Goal: Task Accomplishment & Management: Use online tool/utility

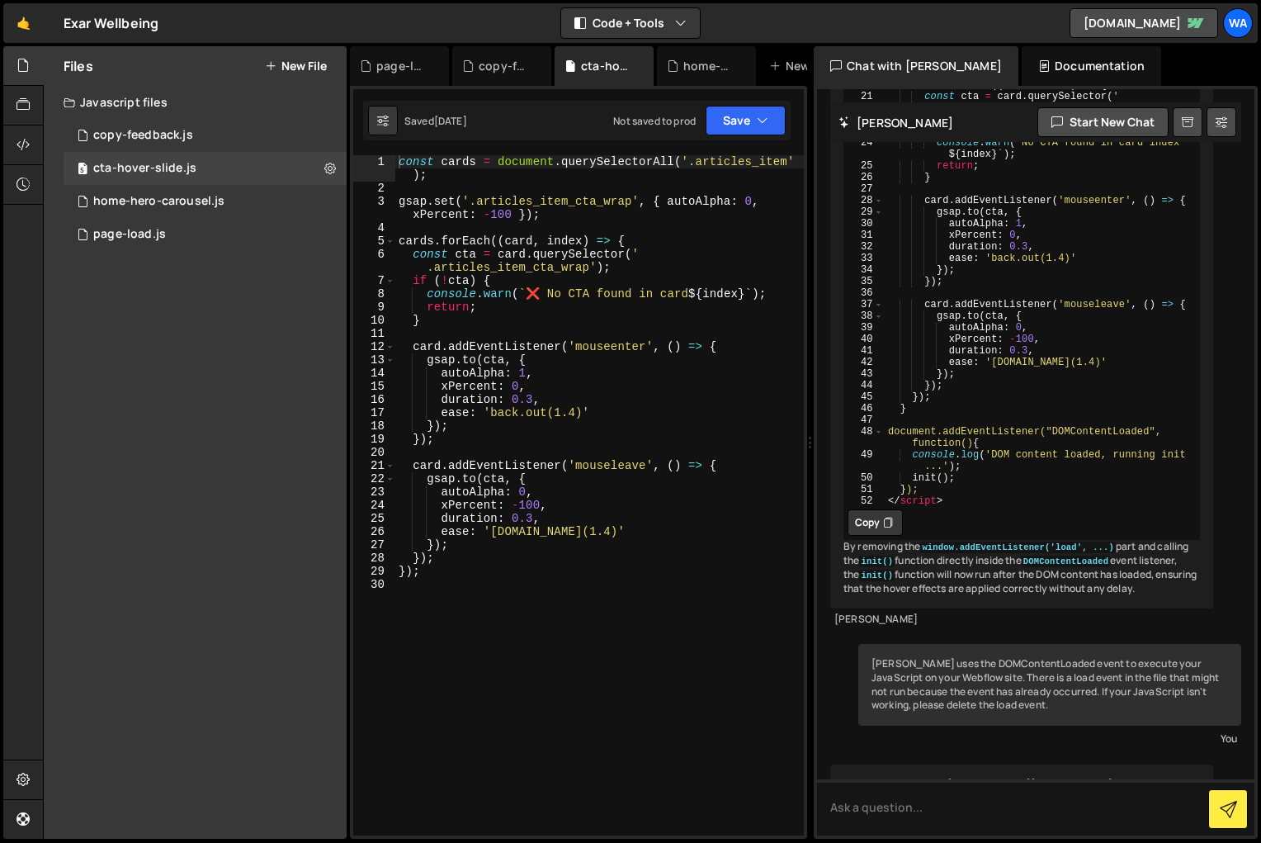
scroll to position [2538, 0]
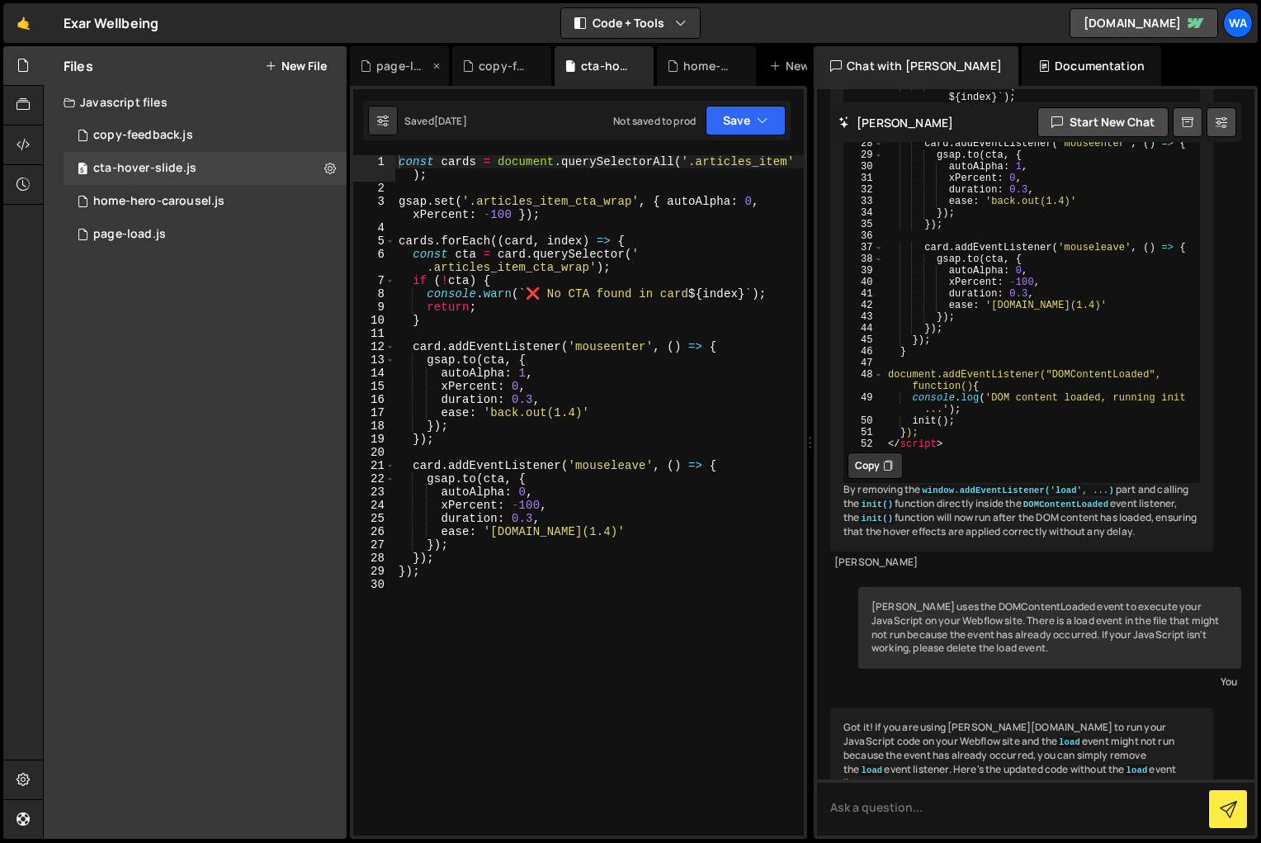
click at [404, 65] on div "page-load.js" at bounding box center [402, 66] width 53 height 17
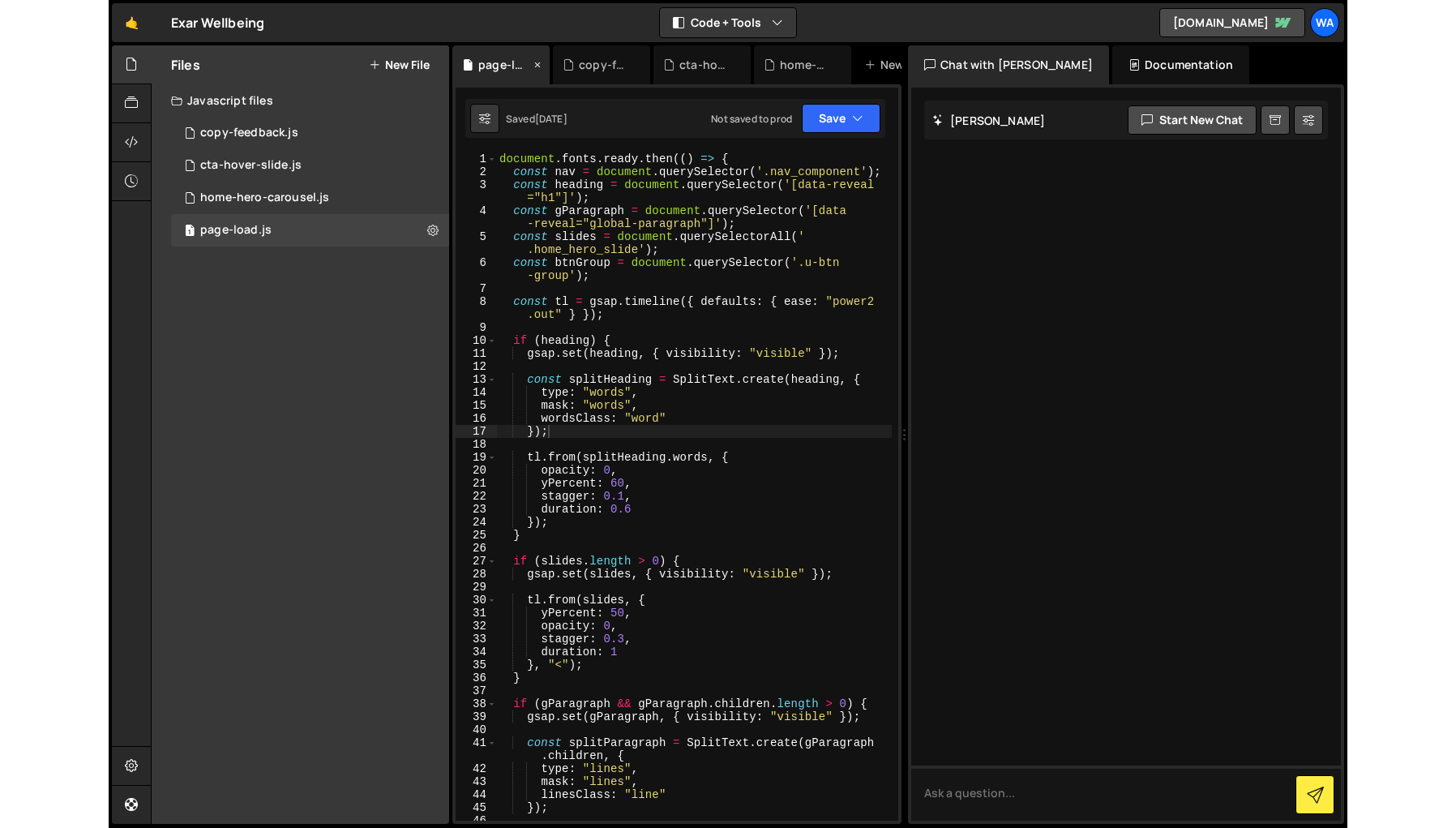
scroll to position [0, 0]
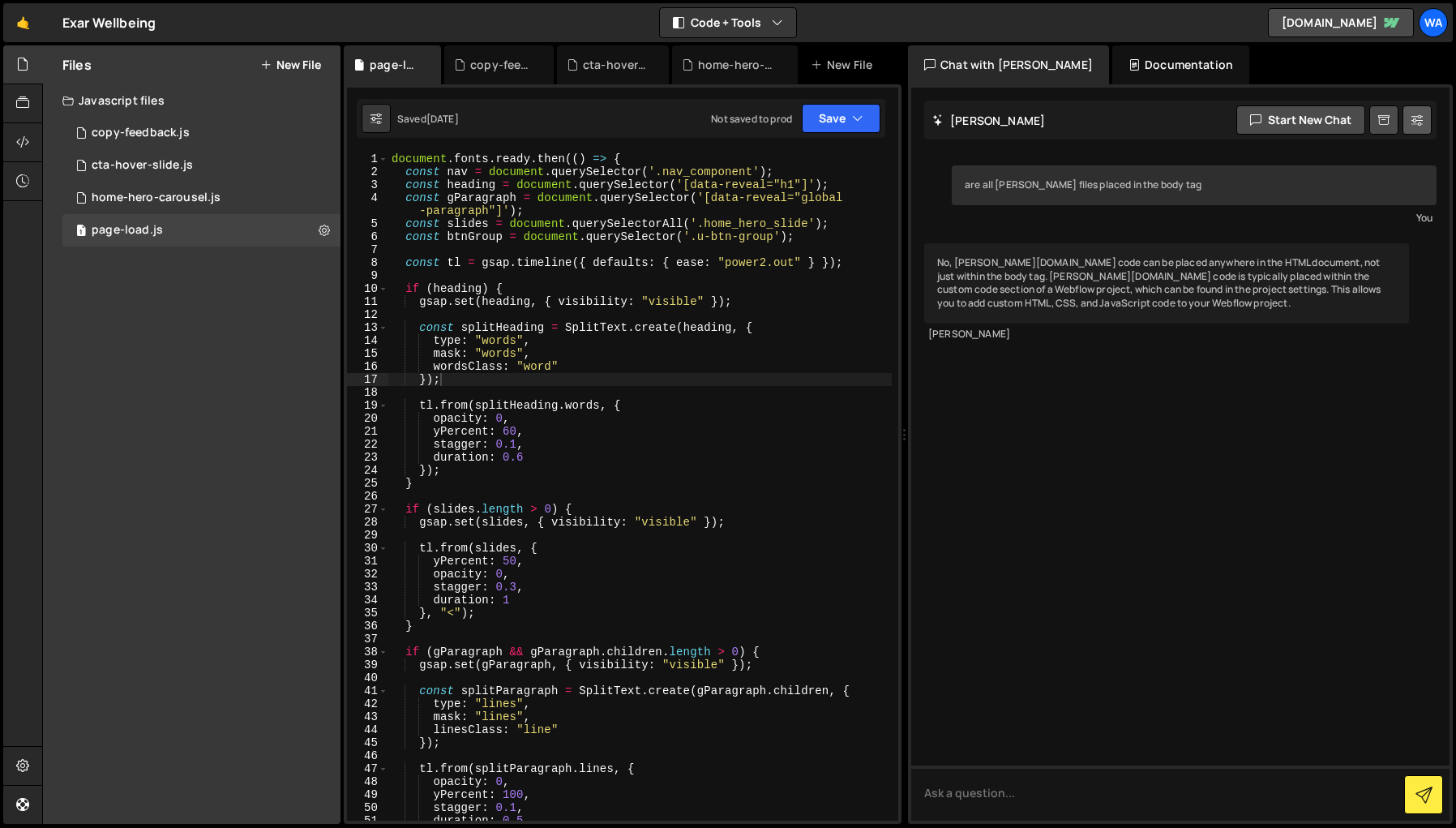
click at [1238, 123] on icon at bounding box center [1418, 120] width 12 height 17
select select "chat"
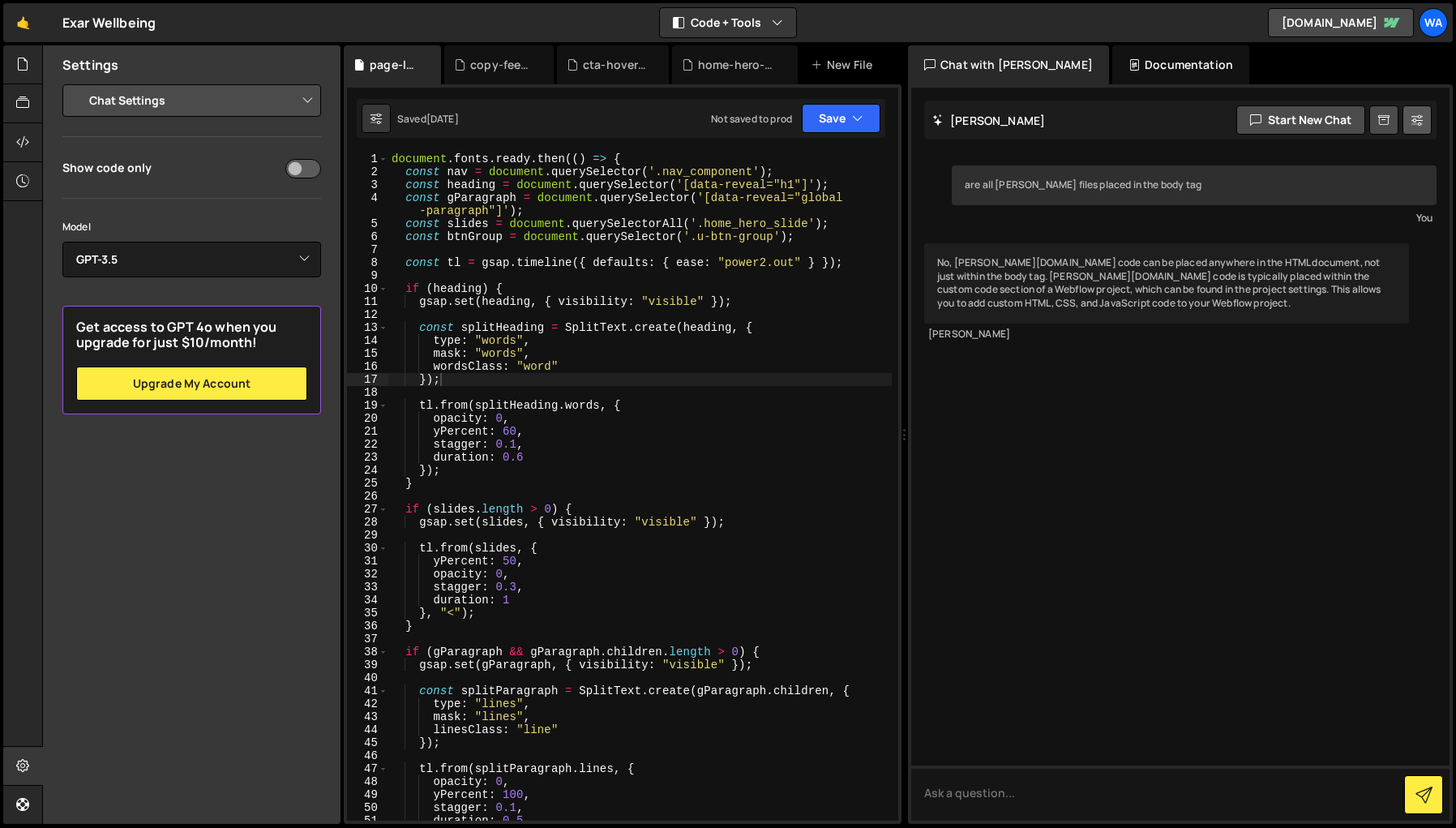
click at [1238, 123] on icon at bounding box center [1418, 120] width 12 height 17
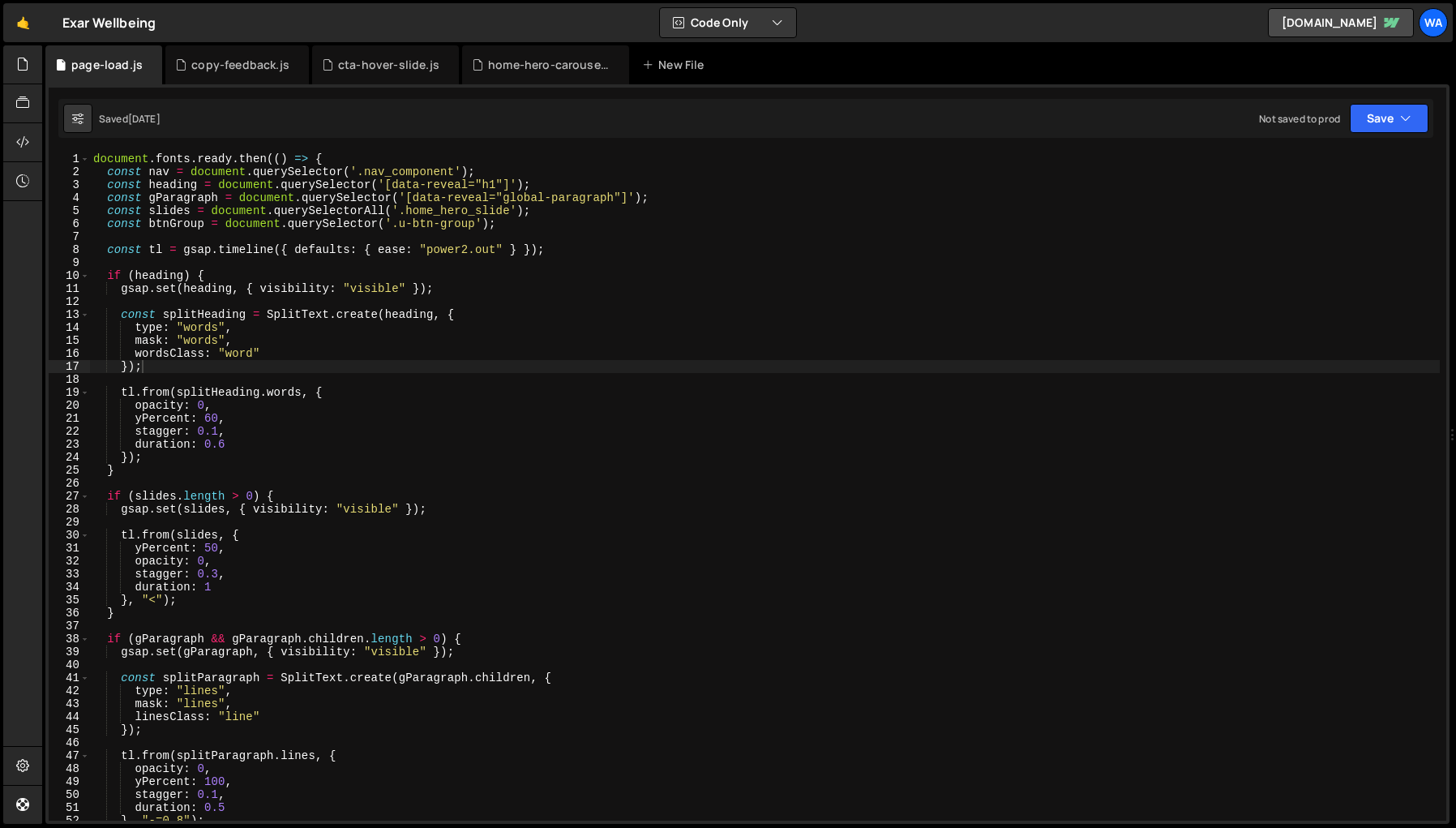
scroll to position [0, 255]
drag, startPoint x: 607, startPoint y: 433, endPoint x: 1525, endPoint y: 355, distance: 921.3
click at [1238, 355] on html "Projects Community Library Blog wa Projects Your Teams Account Upgrade Logout" at bounding box center [728, 414] width 1456 height 828
click at [777, 21] on icon "button" at bounding box center [778, 23] width 12 height 17
click at [805, 20] on div "🤙 Exar Wellbeing ⚠️ Code is being edited in another browser Code Only Code Only…" at bounding box center [727, 23] width 1449 height 39
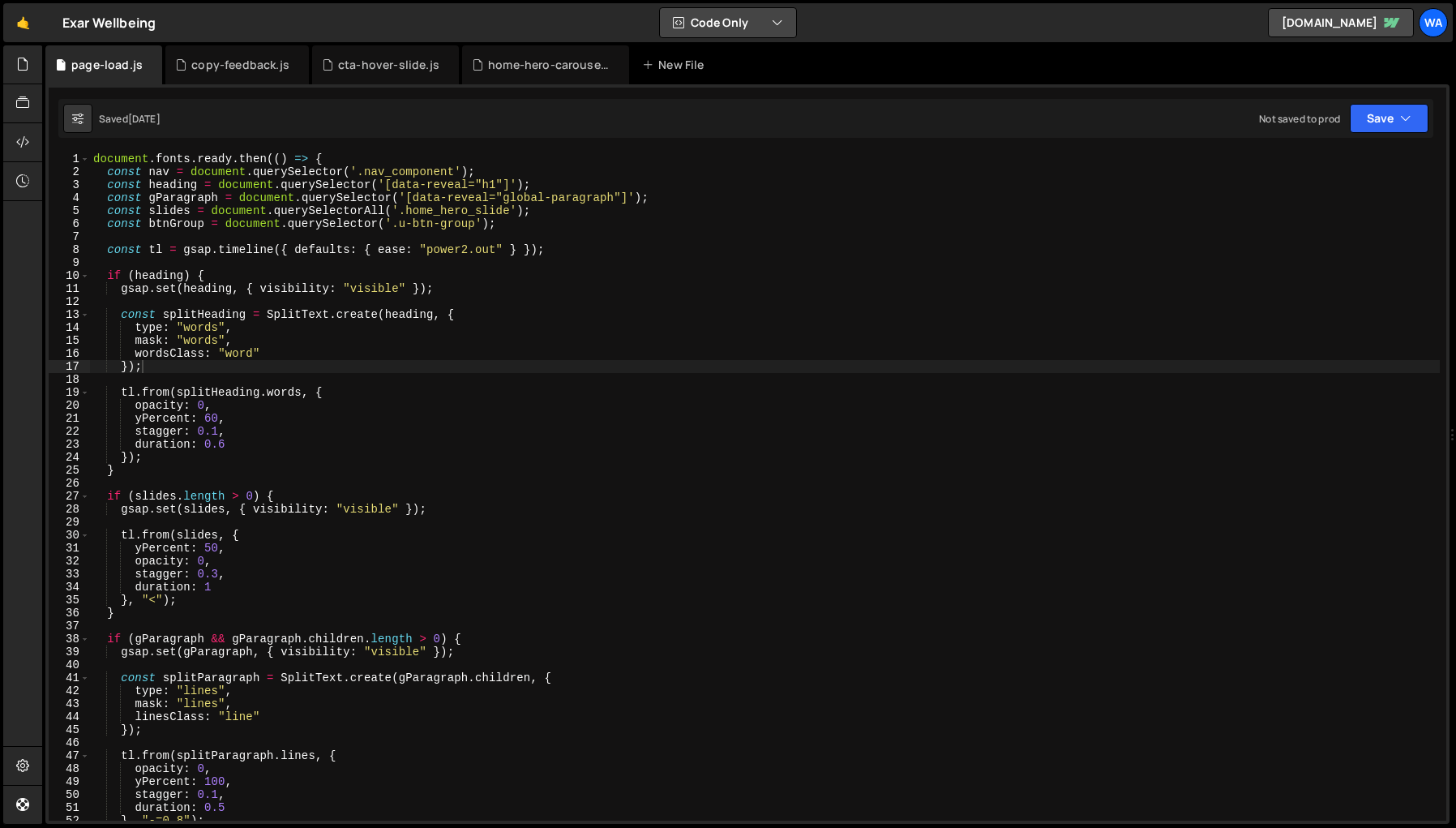
click at [777, 25] on icon "button" at bounding box center [778, 23] width 12 height 17
click at [748, 84] on button "Code + Tools" at bounding box center [729, 87] width 137 height 29
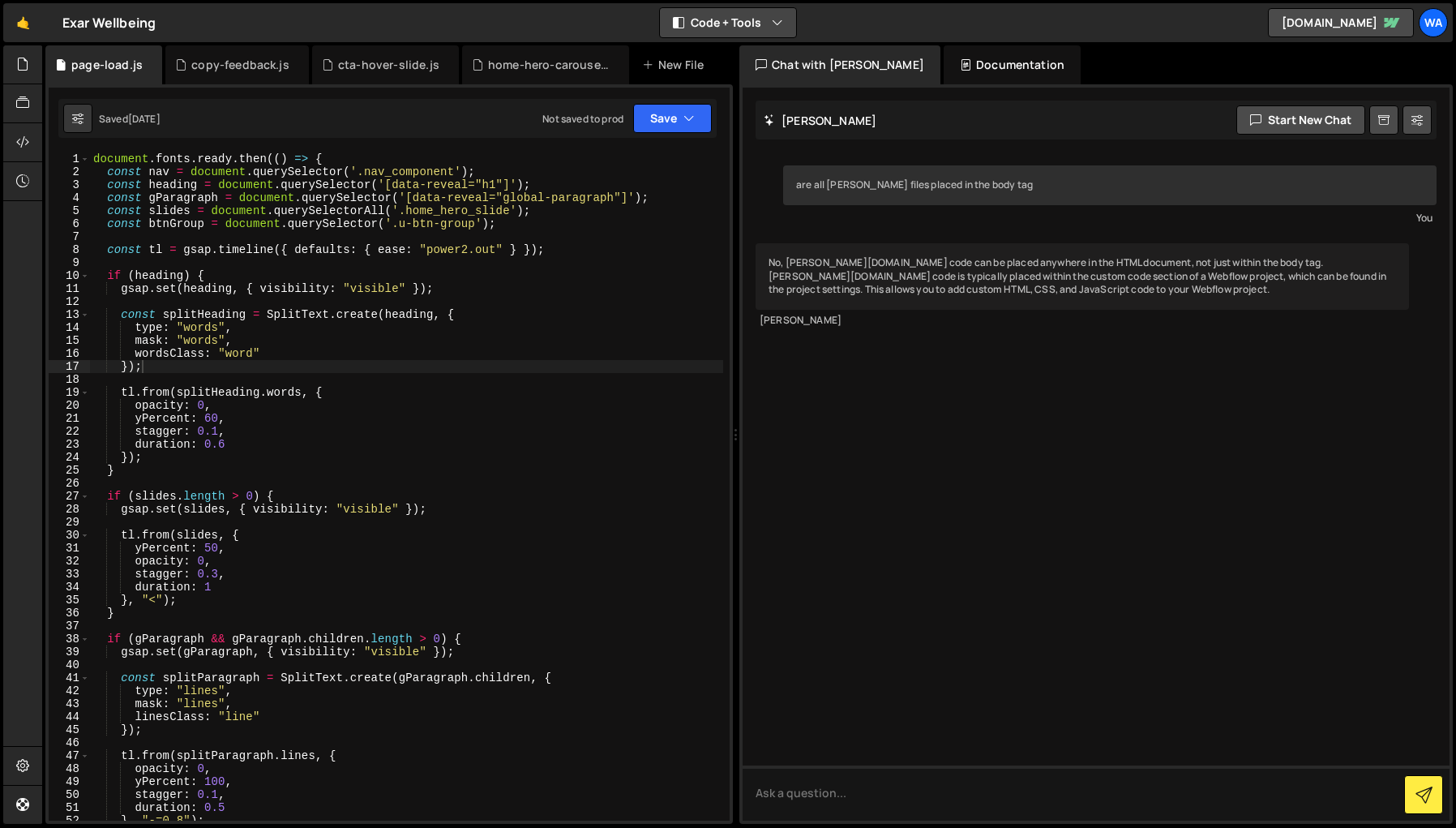
click at [773, 23] on icon "button" at bounding box center [778, 23] width 12 height 17
click at [742, 53] on button "Code Only" at bounding box center [729, 59] width 137 height 29
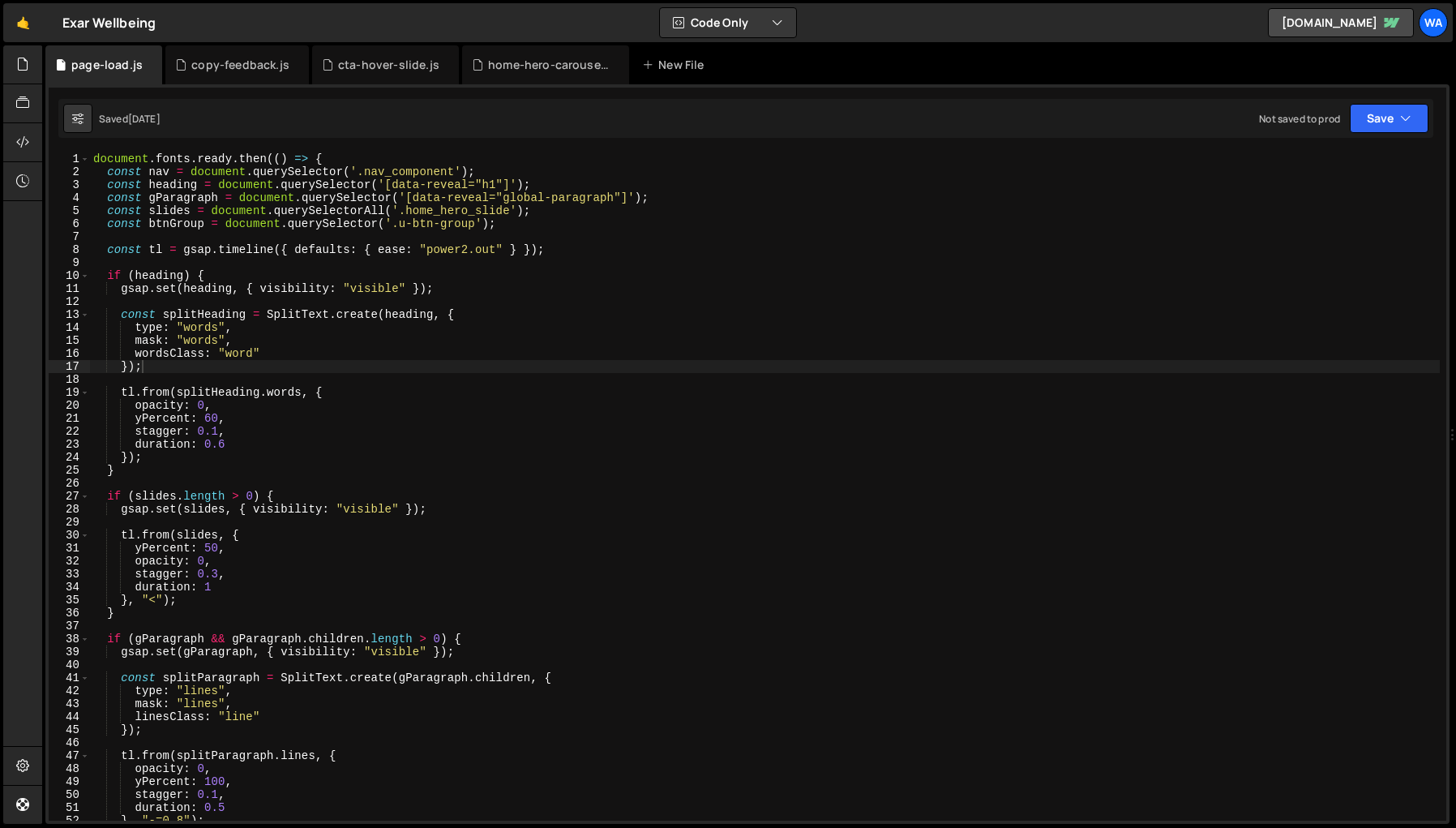
click at [44, 403] on div "Files New File Javascript files 1 copy-feedback.js 0 5 cta-hover-slide.js 0 1 h…" at bounding box center [749, 434] width 1414 height 779
click at [22, 95] on icon at bounding box center [23, 103] width 13 height 18
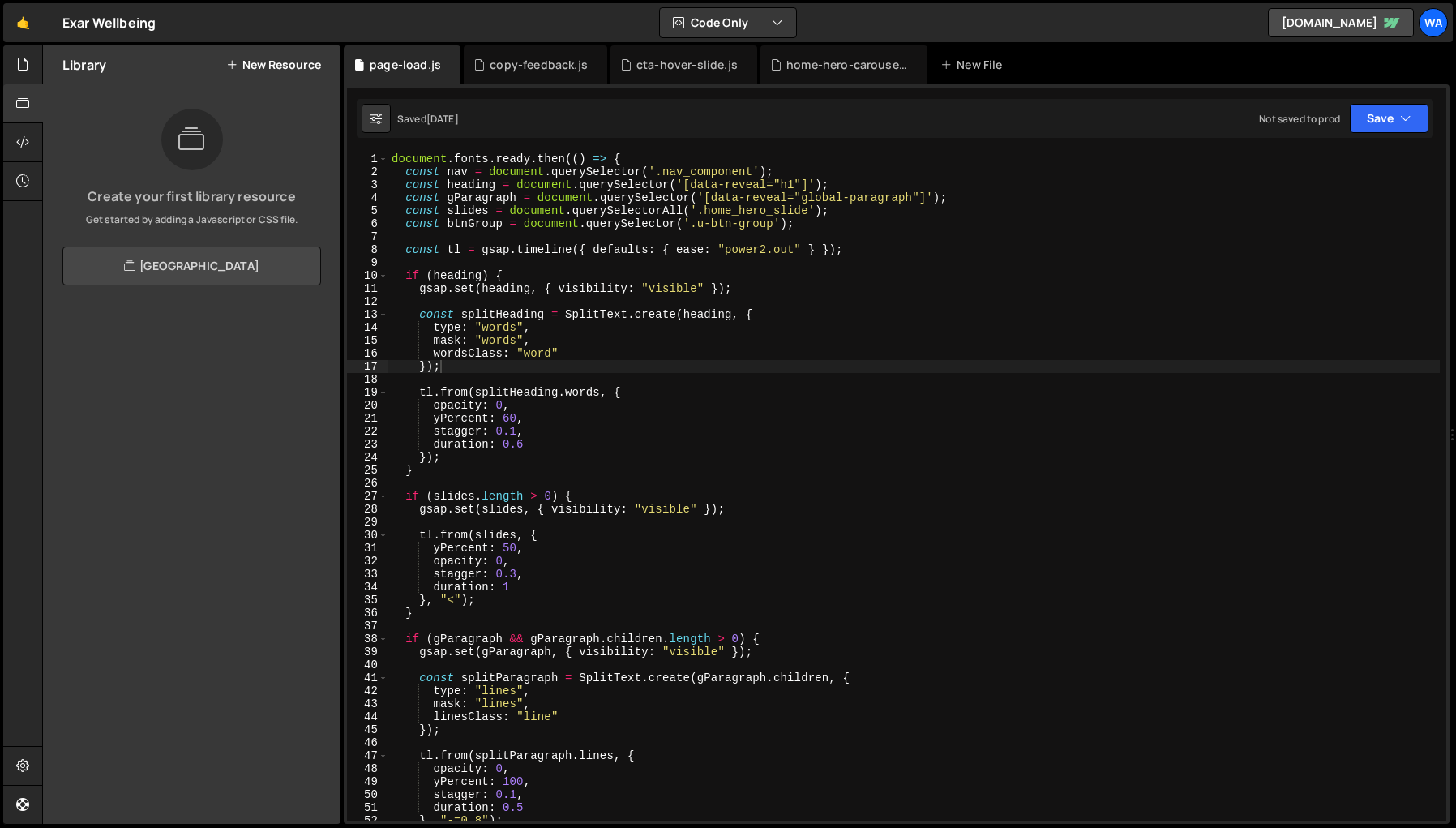
click at [199, 267] on link "View Community Library" at bounding box center [192, 266] width 258 height 39
click at [160, 276] on link "View Community Library" at bounding box center [192, 266] width 258 height 39
click at [524, 445] on div "document . fonts . ready . then (( ) => { const nav = document . querySelector …" at bounding box center [1063, 499] width 1350 height 693
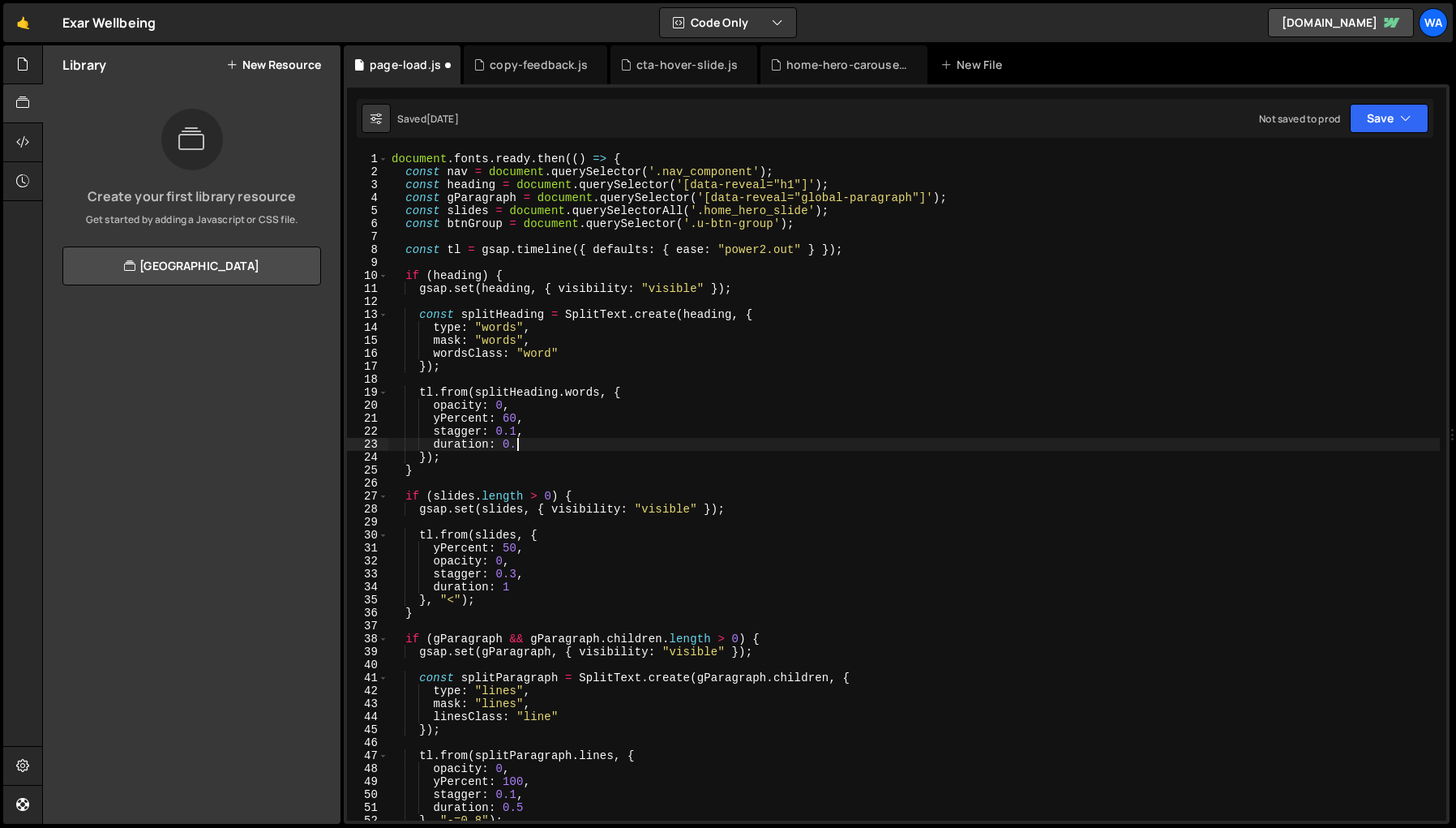
scroll to position [0, 8]
click at [895, 414] on div "document . fonts . ready . then (( ) => { const nav = document . querySelector …" at bounding box center [1063, 499] width 1350 height 693
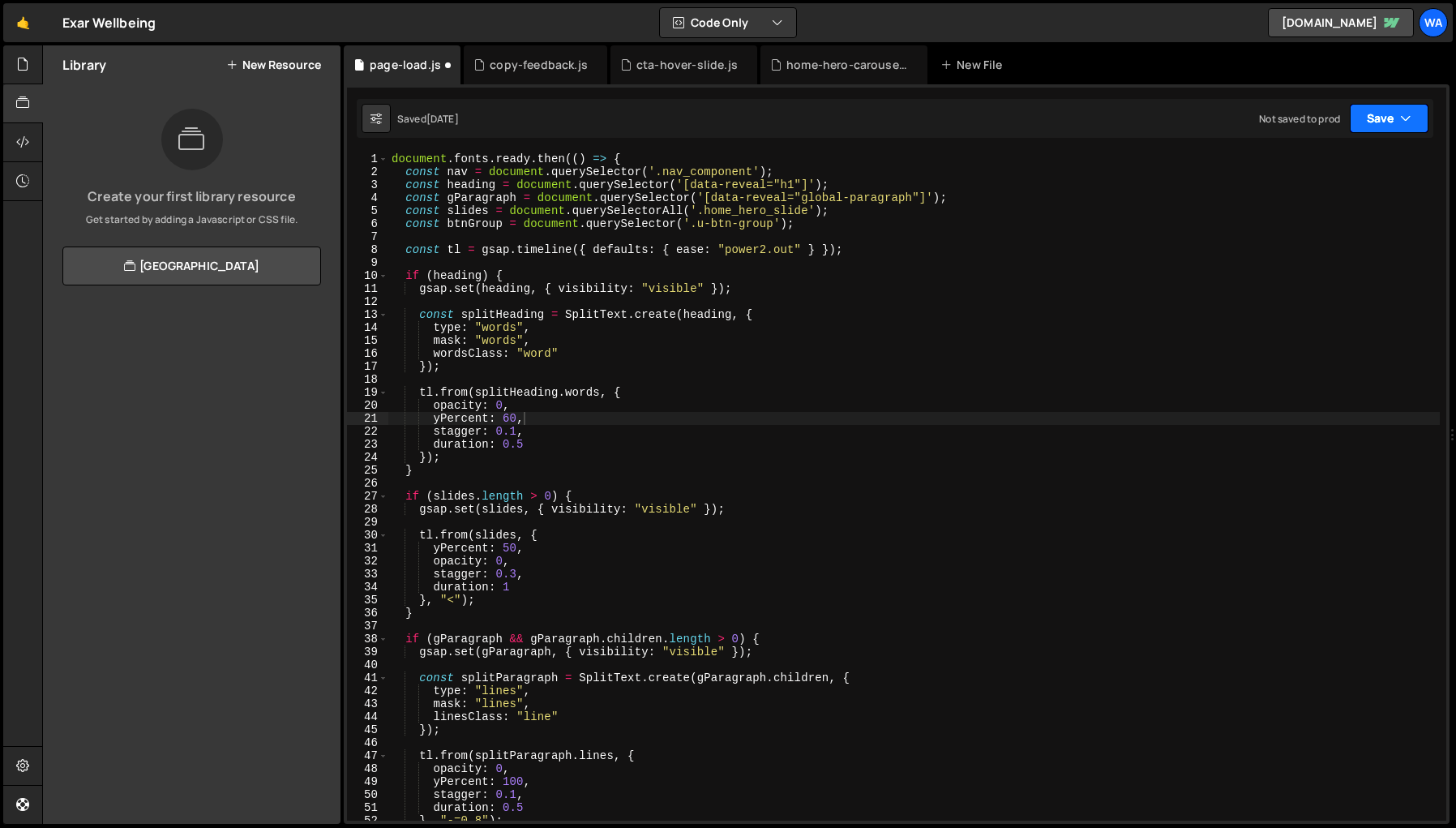
click at [1238, 113] on button "Save" at bounding box center [1389, 119] width 79 height 29
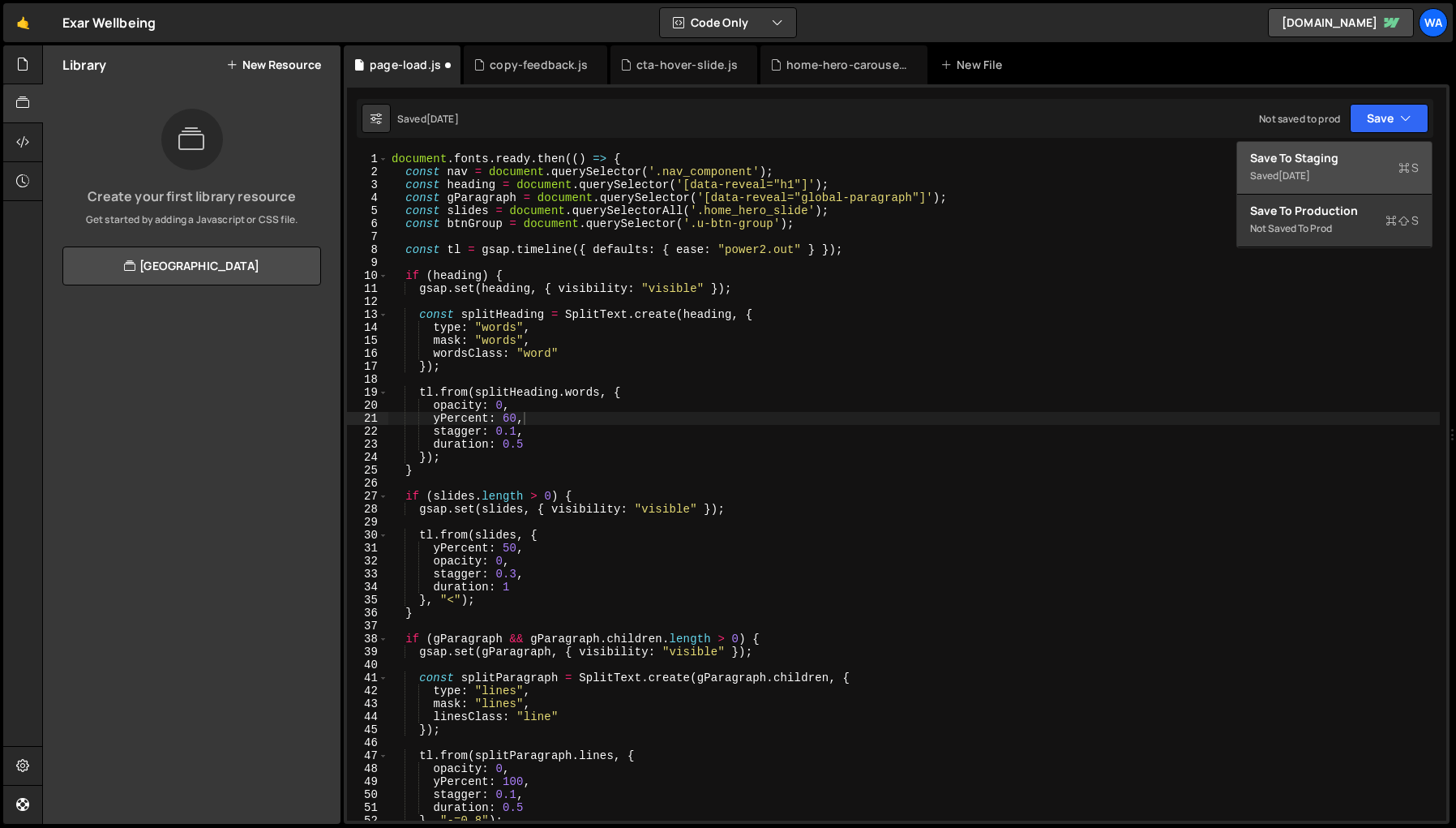
click at [1238, 157] on div "Save to Staging S" at bounding box center [1334, 158] width 169 height 17
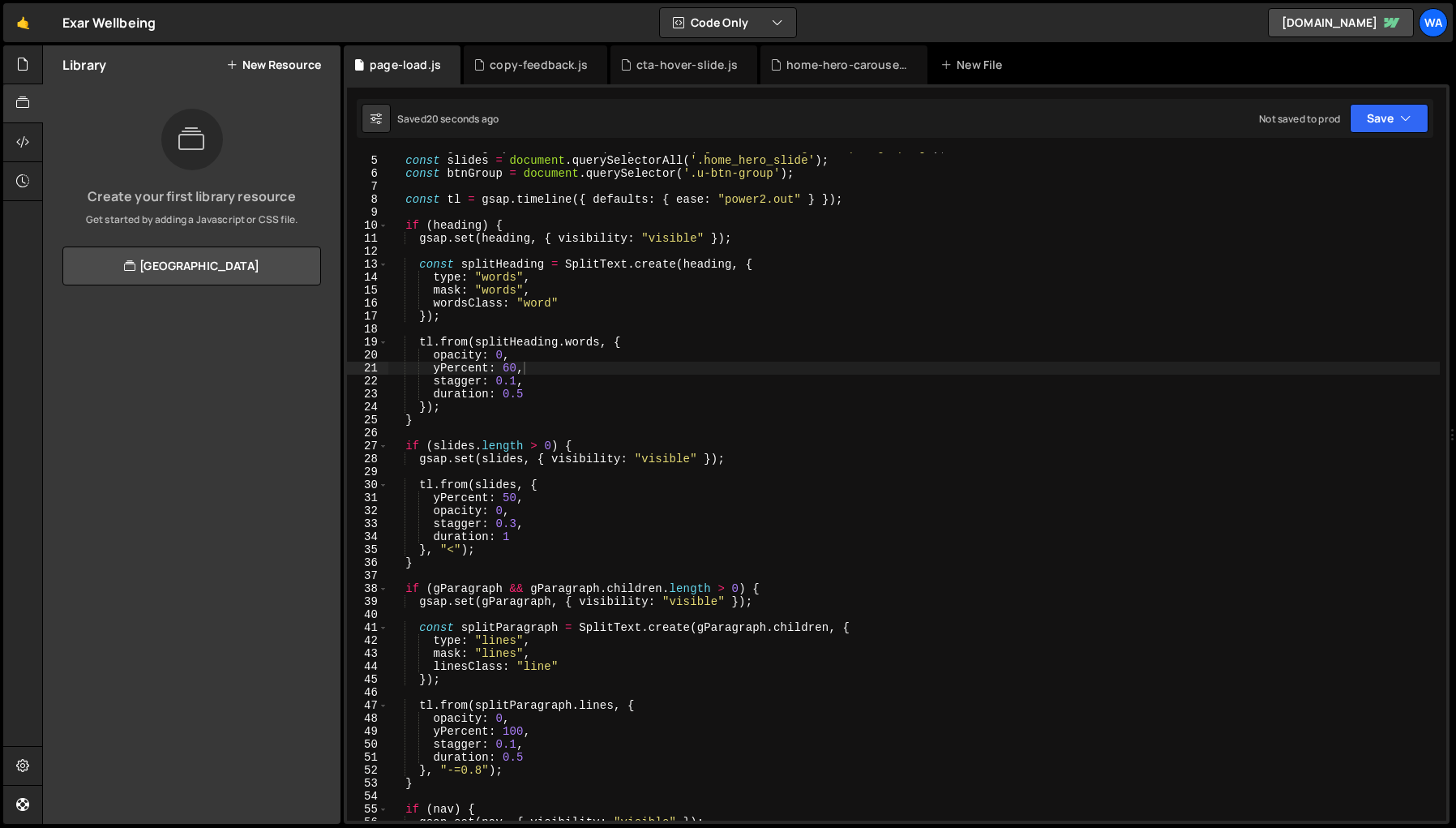
scroll to position [57, 0]
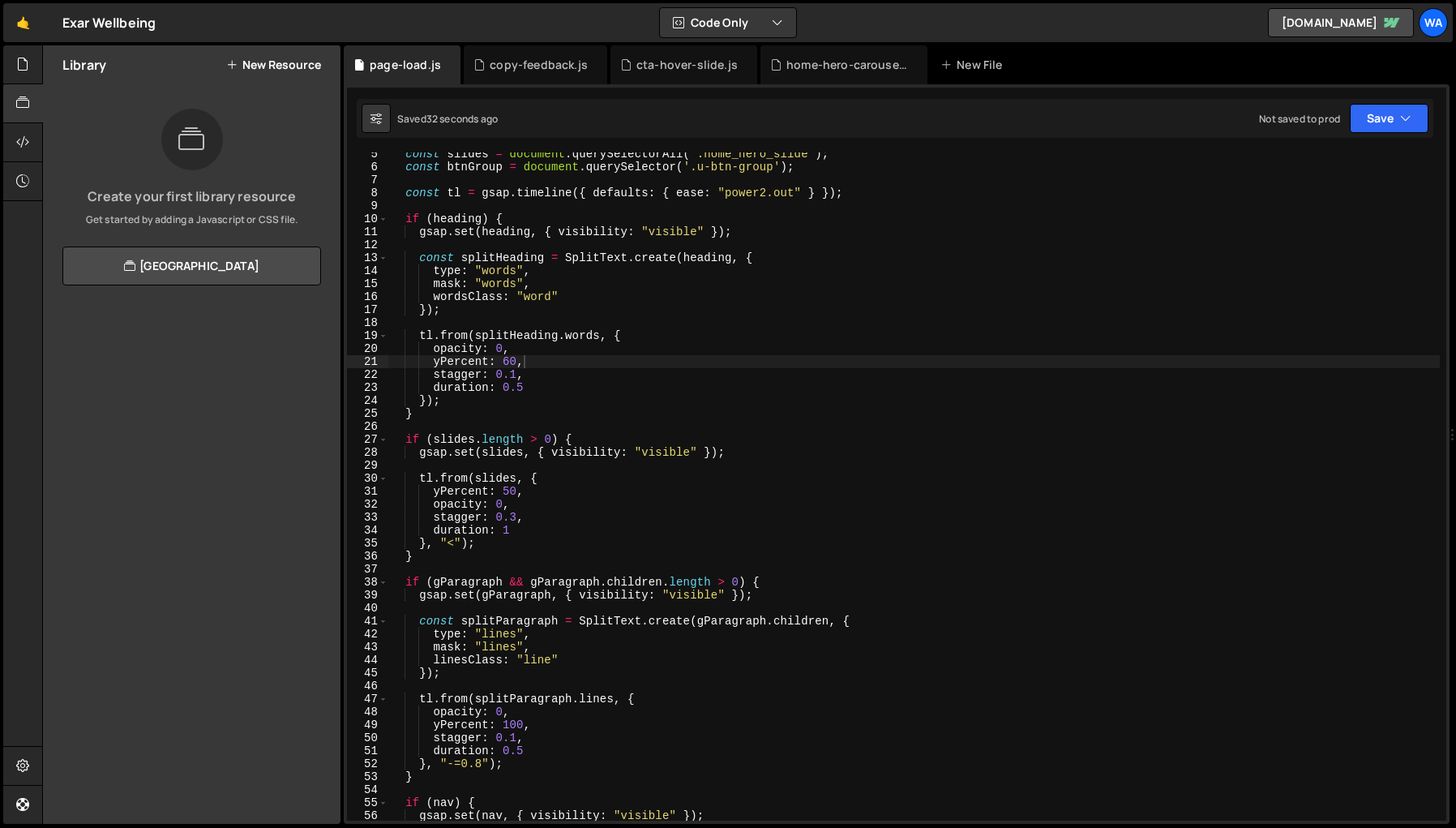
click at [517, 518] on div "const slides = document . querySelectorAll ( '.home_hero_slide' ) ; const btnGr…" at bounding box center [1063, 494] width 1350 height 693
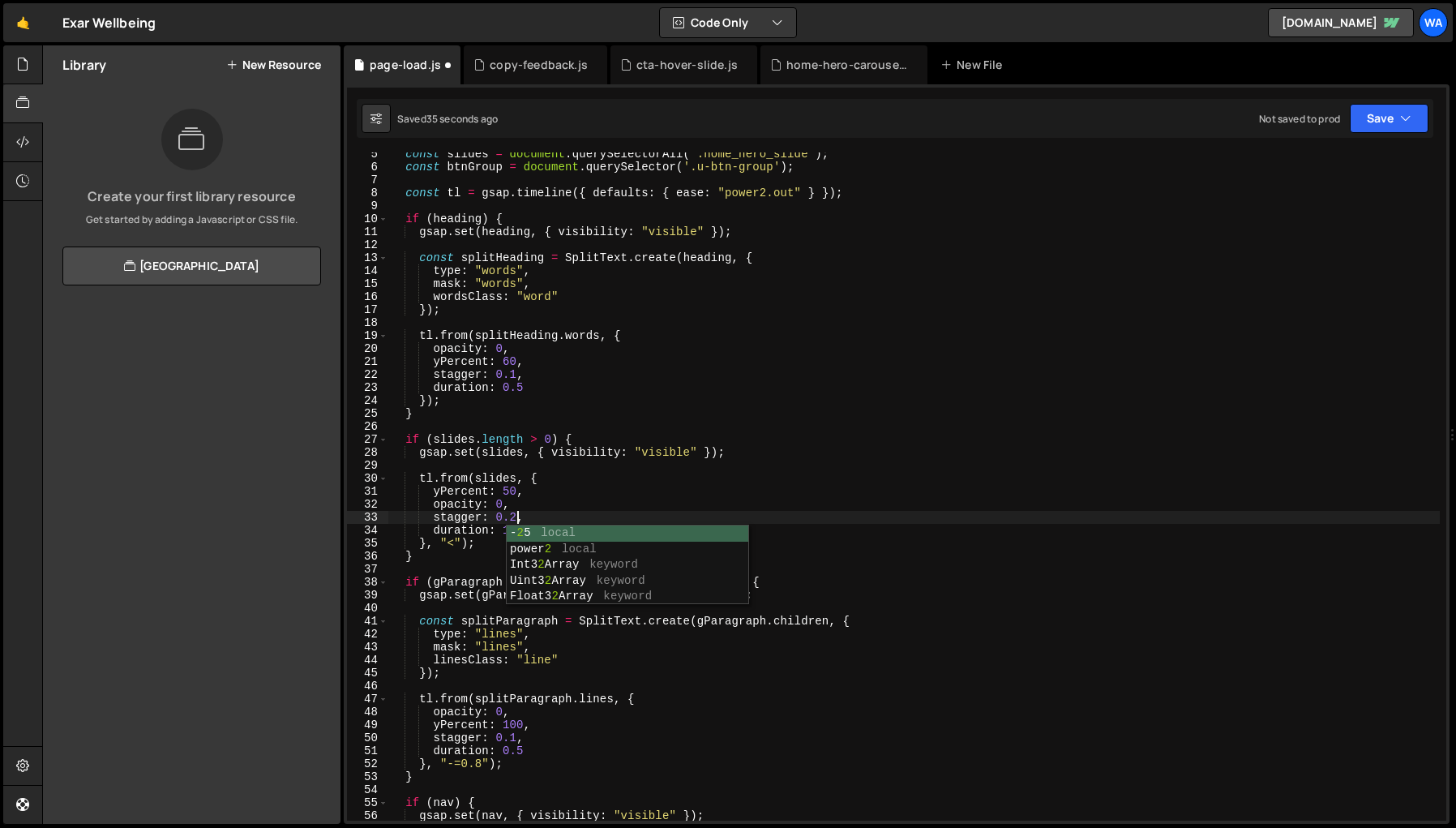
click at [1050, 362] on div "const slides = document . querySelectorAll ( '.home_hero_slide' ) ; const btnGr…" at bounding box center [1063, 494] width 1350 height 693
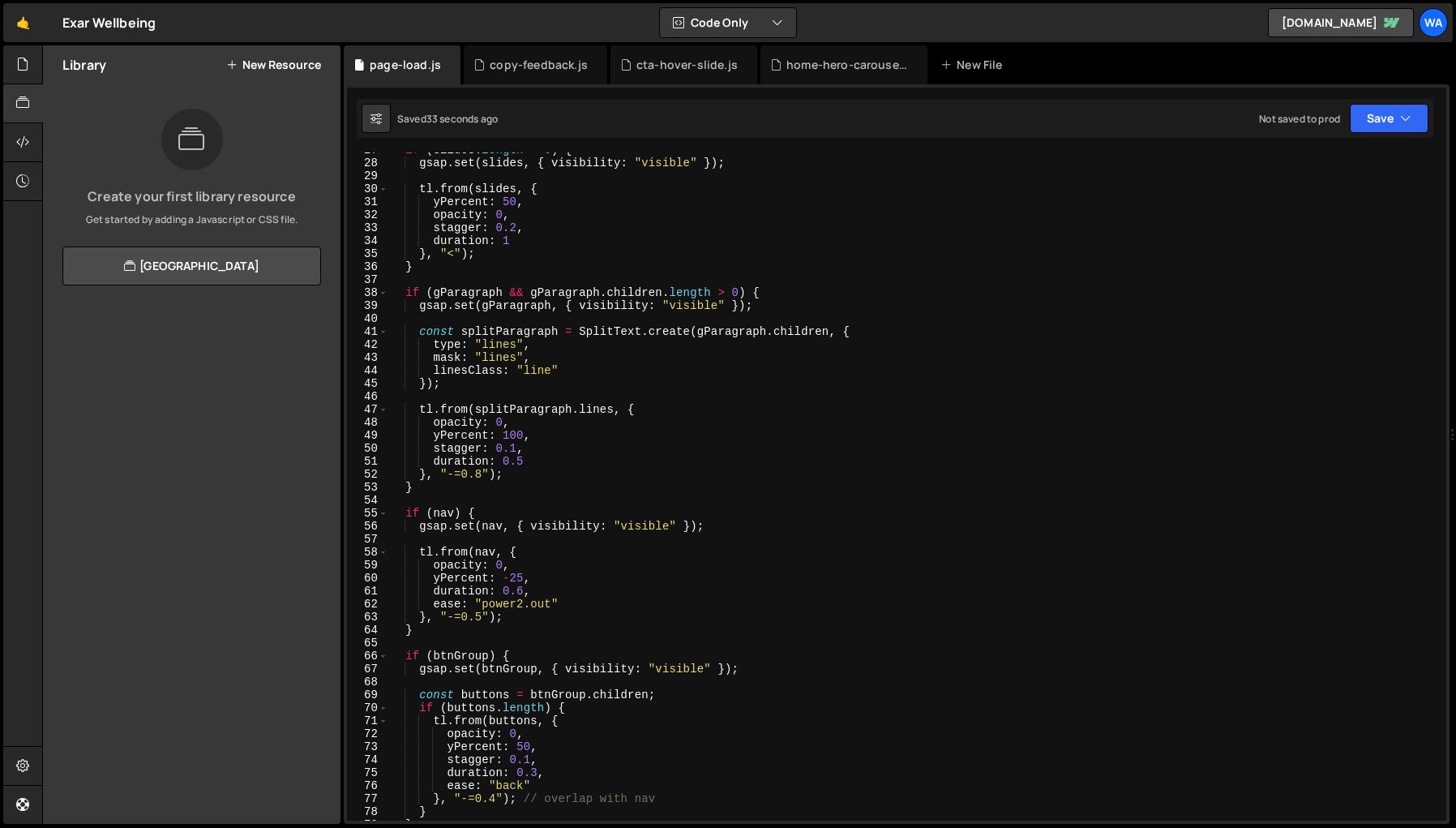
scroll to position [352, 0]
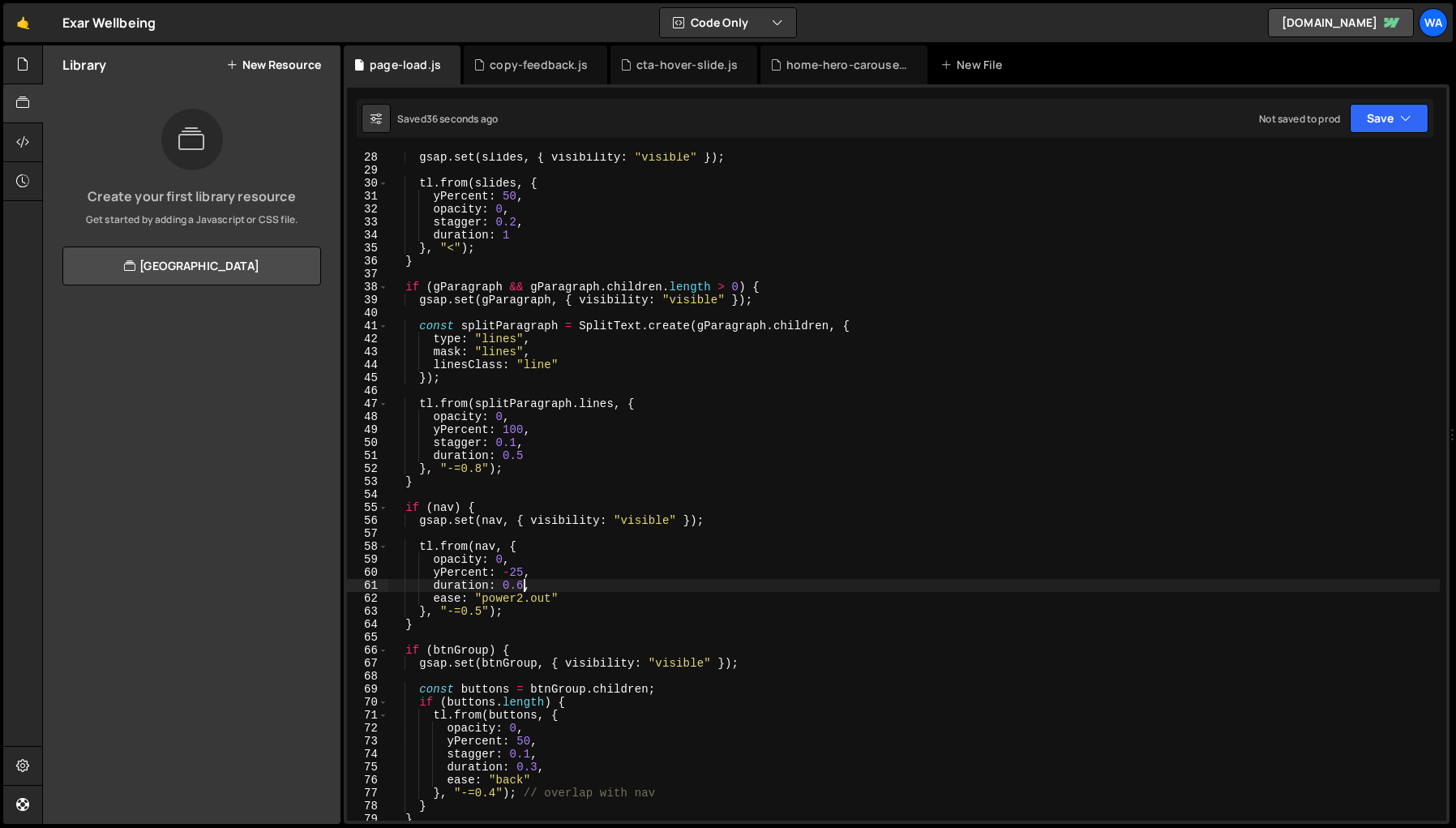
click at [522, 585] on div "gsap . set ( slides , { visibility : "visible" }) ; tl . from ( slides , { yPer…" at bounding box center [1063, 497] width 1350 height 693
click at [838, 542] on div "gsap . set ( slides , { visibility : "visible" }) ; tl . from ( slides , { yPer…" at bounding box center [1063, 497] width 1350 height 693
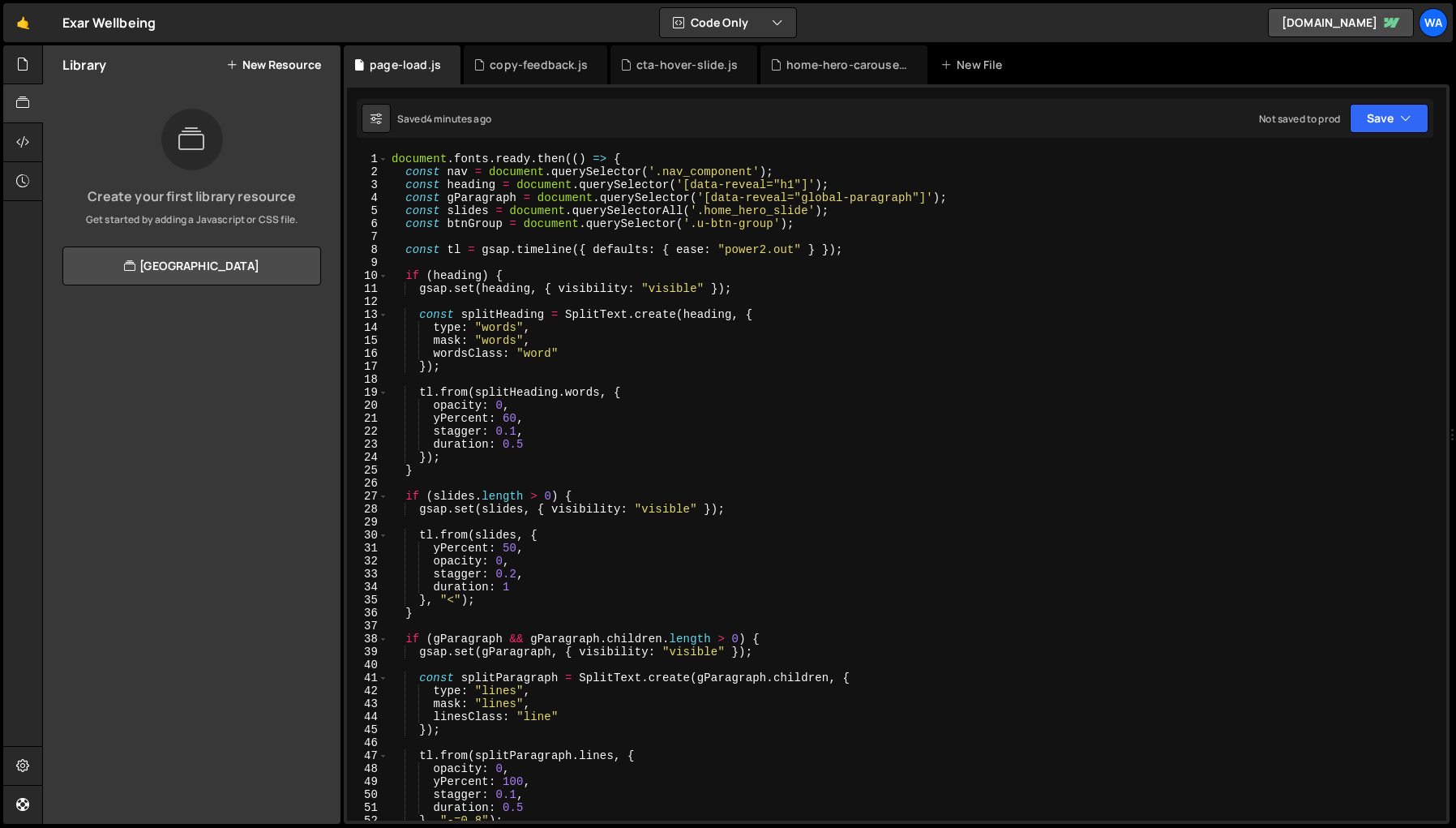
scroll to position [6, 0]
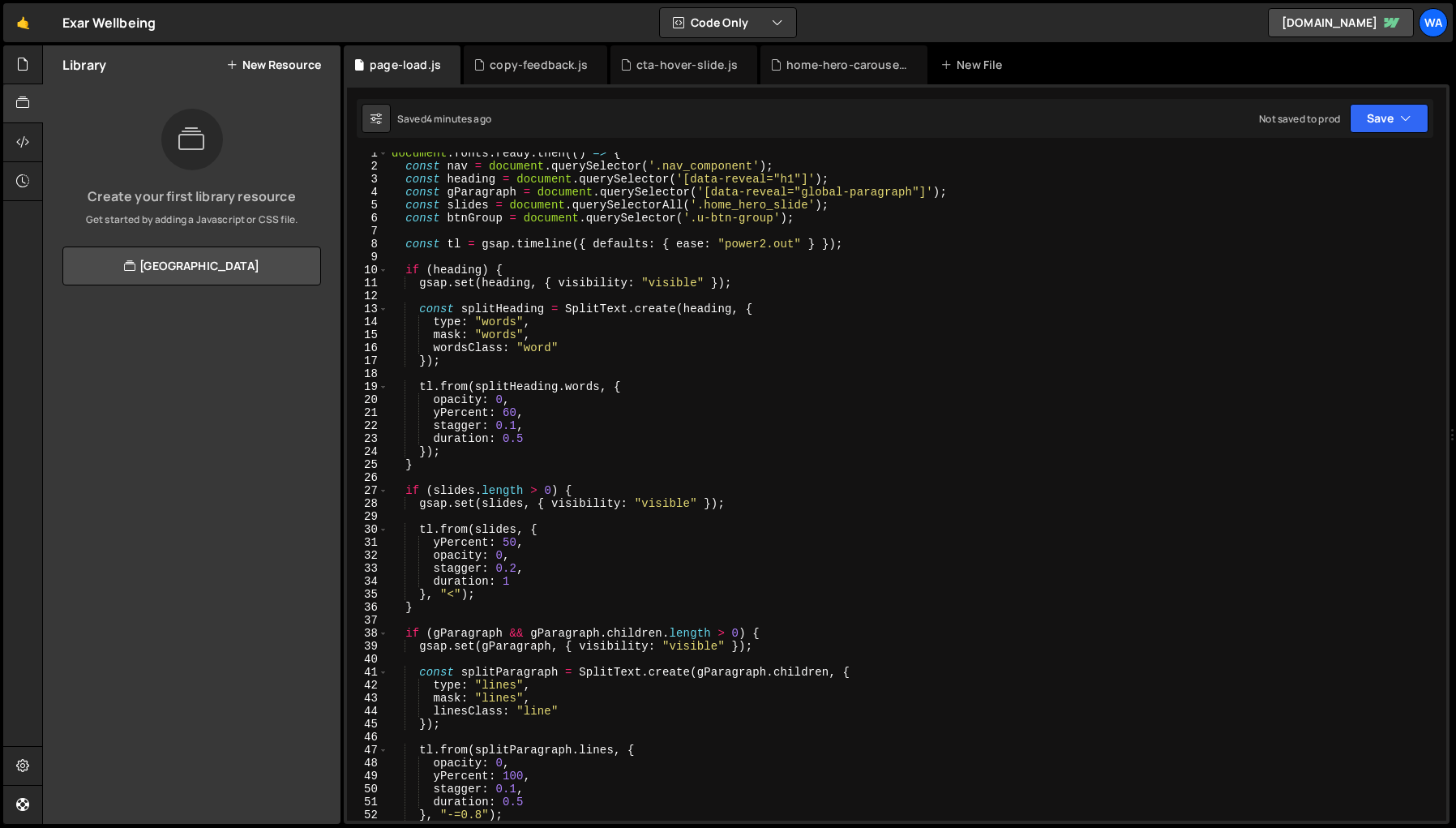
click at [517, 569] on div "document . fonts . ready . then (( ) => { const nav = document . querySelector …" at bounding box center [1063, 493] width 1350 height 693
click at [859, 502] on div "document . fonts . ready . then (( ) => { const nav = document . querySelector …" at bounding box center [1063, 493] width 1350 height 693
click at [515, 569] on div "document . fonts . ready . then (( ) => { const nav = document . querySelector …" at bounding box center [1063, 493] width 1350 height 693
type textarea "stagger: 0.2,"
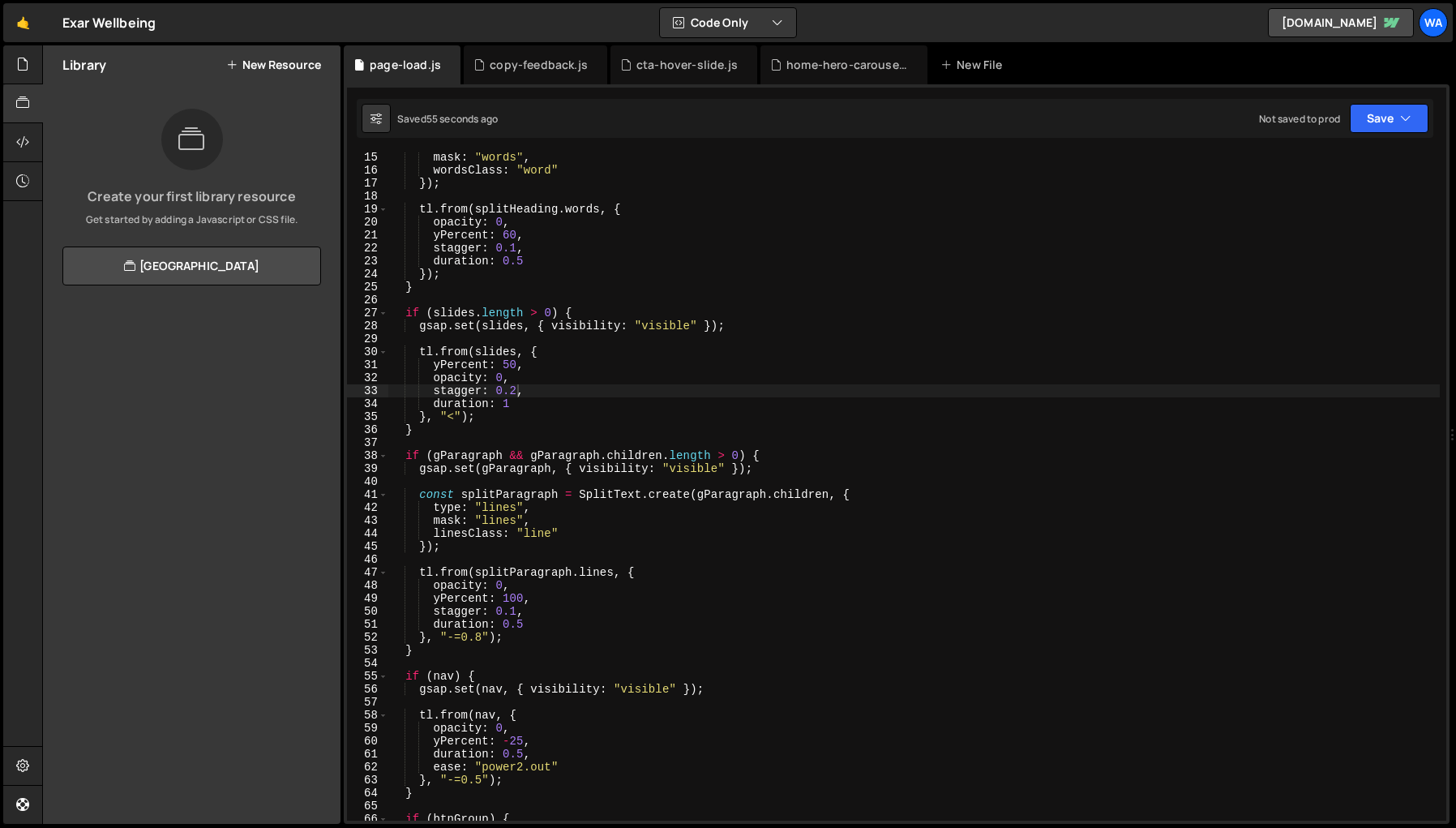
scroll to position [177, 0]
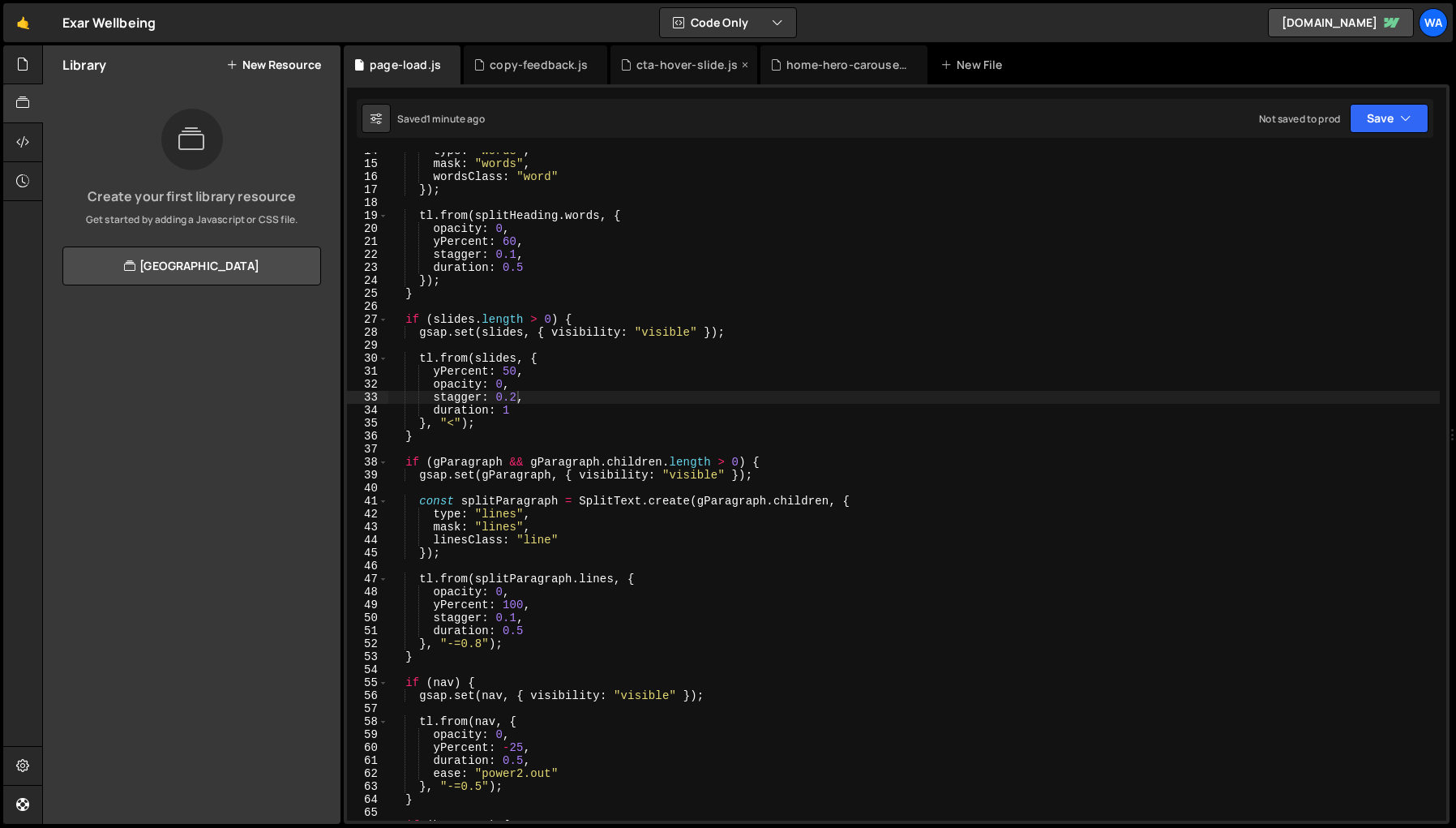
click at [674, 67] on div "cta-hover-slide.js" at bounding box center [687, 65] width 101 height 17
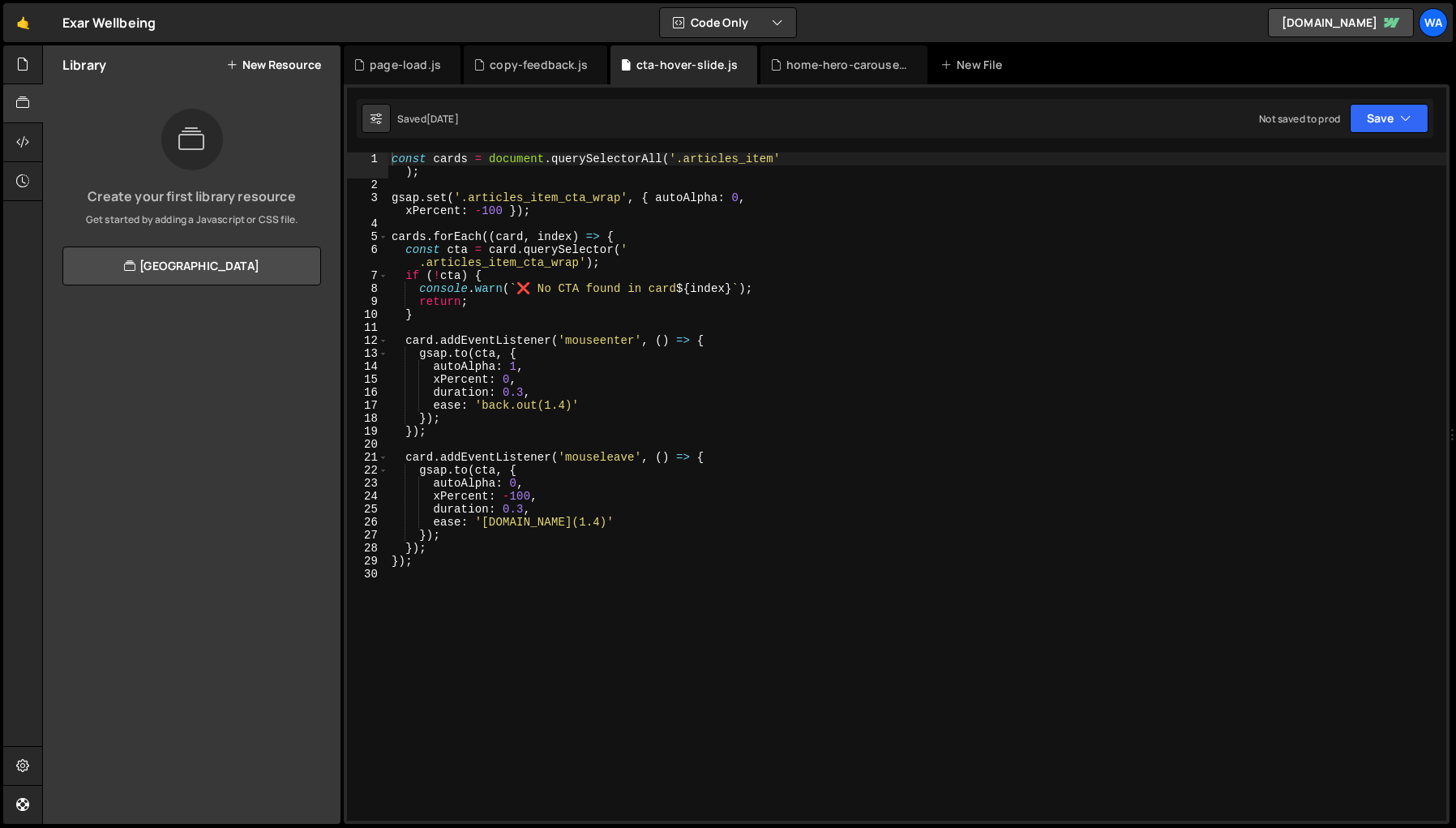
scroll to position [13449, 0]
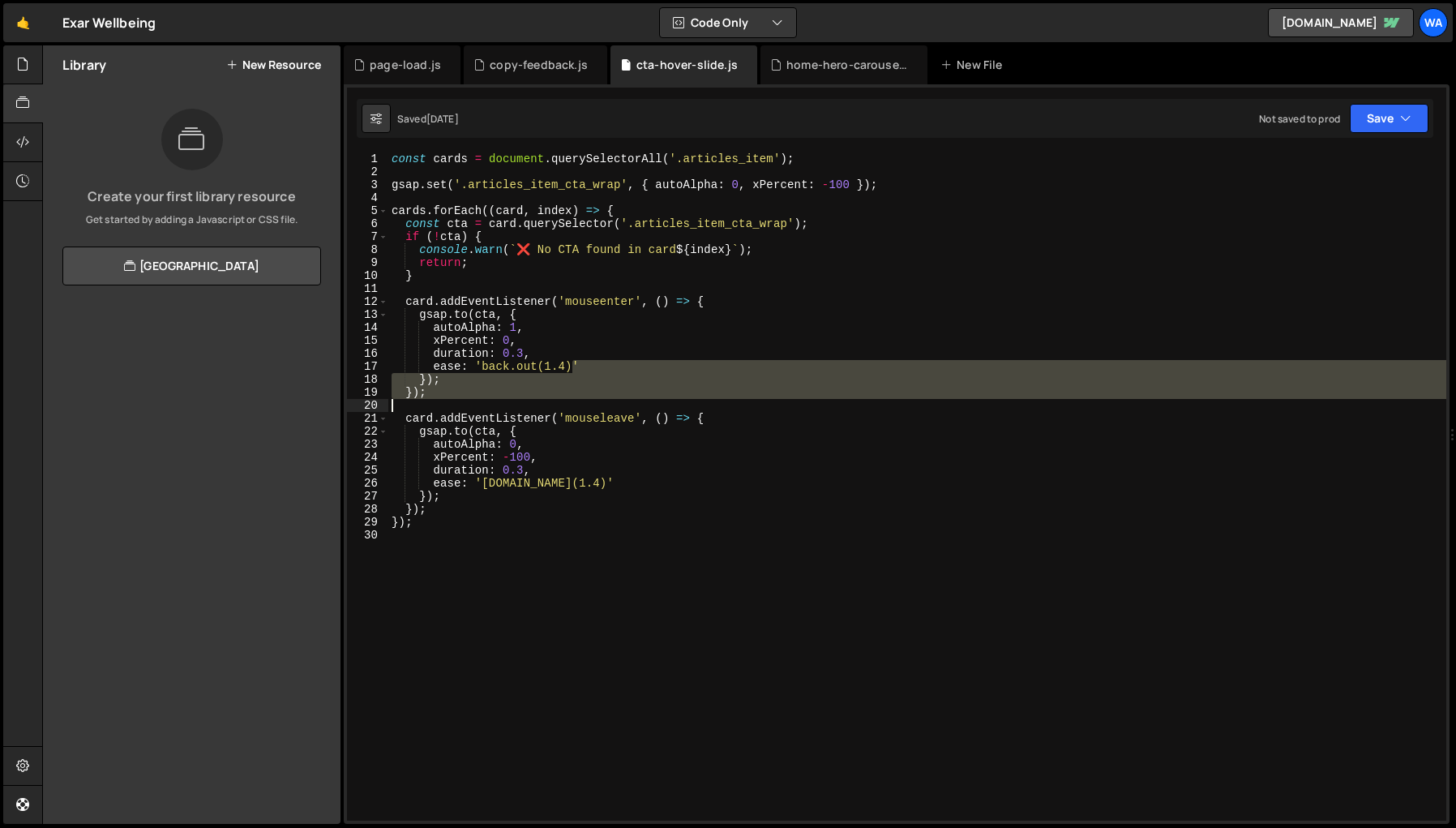
drag, startPoint x: 572, startPoint y: 404, endPoint x: 554, endPoint y: 404, distance: 18.0
click at [554, 404] on div "const cards = document . querySelectorAll ( '.articles_item' ) ; gsap . set ( '…" at bounding box center [917, 499] width 1058 height 693
click at [572, 365] on div "const cards = document . querySelectorAll ( '.articles_item' ) ; gsap . set ( '…" at bounding box center [917, 486] width 1058 height 668
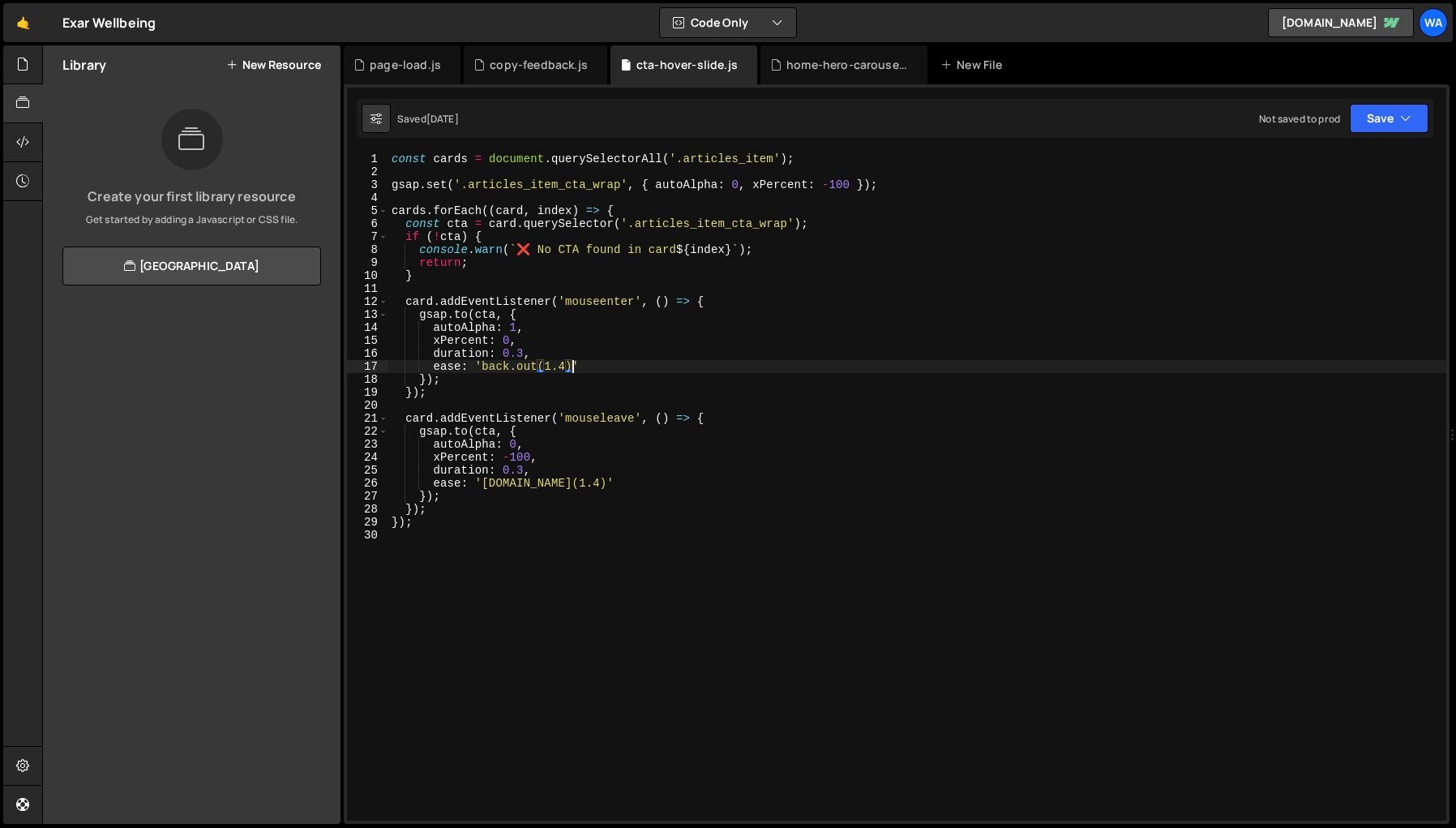
click at [571, 365] on div "const cards = document . querySelectorAll ( '.articles_item' ) ; gsap . set ( '…" at bounding box center [917, 499] width 1058 height 693
click at [564, 484] on div "const cards = document . querySelectorAll ( '.articles_item' ) ; gsap . set ( '…" at bounding box center [917, 499] width 1058 height 693
click at [523, 353] on div "const cards = document . querySelectorAll ( '.articles_item' ) ; gsap . set ( '…" at bounding box center [917, 499] width 1058 height 693
click at [525, 467] on div "const cards = document . querySelectorAll ( '.articles_item' ) ; gsap . set ( '…" at bounding box center [917, 499] width 1058 height 693
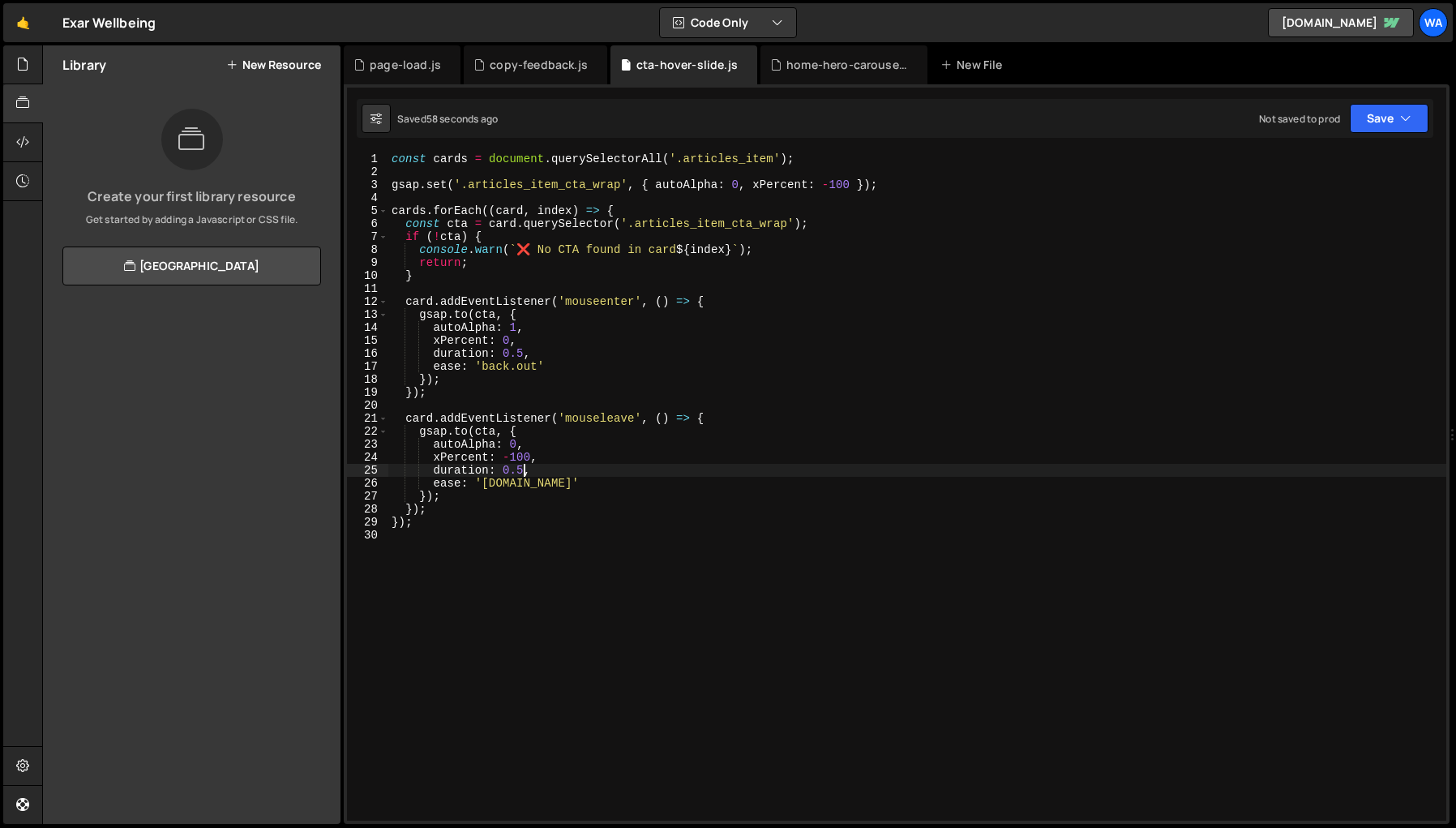
click at [522, 471] on div "const cards = document . querySelectorAll ( '.articles_item' ) ; gsap . set ( '…" at bounding box center [917, 499] width 1058 height 693
type textarea "duration: 0.3,"
click at [589, 64] on icon at bounding box center [595, 65] width 12 height 17
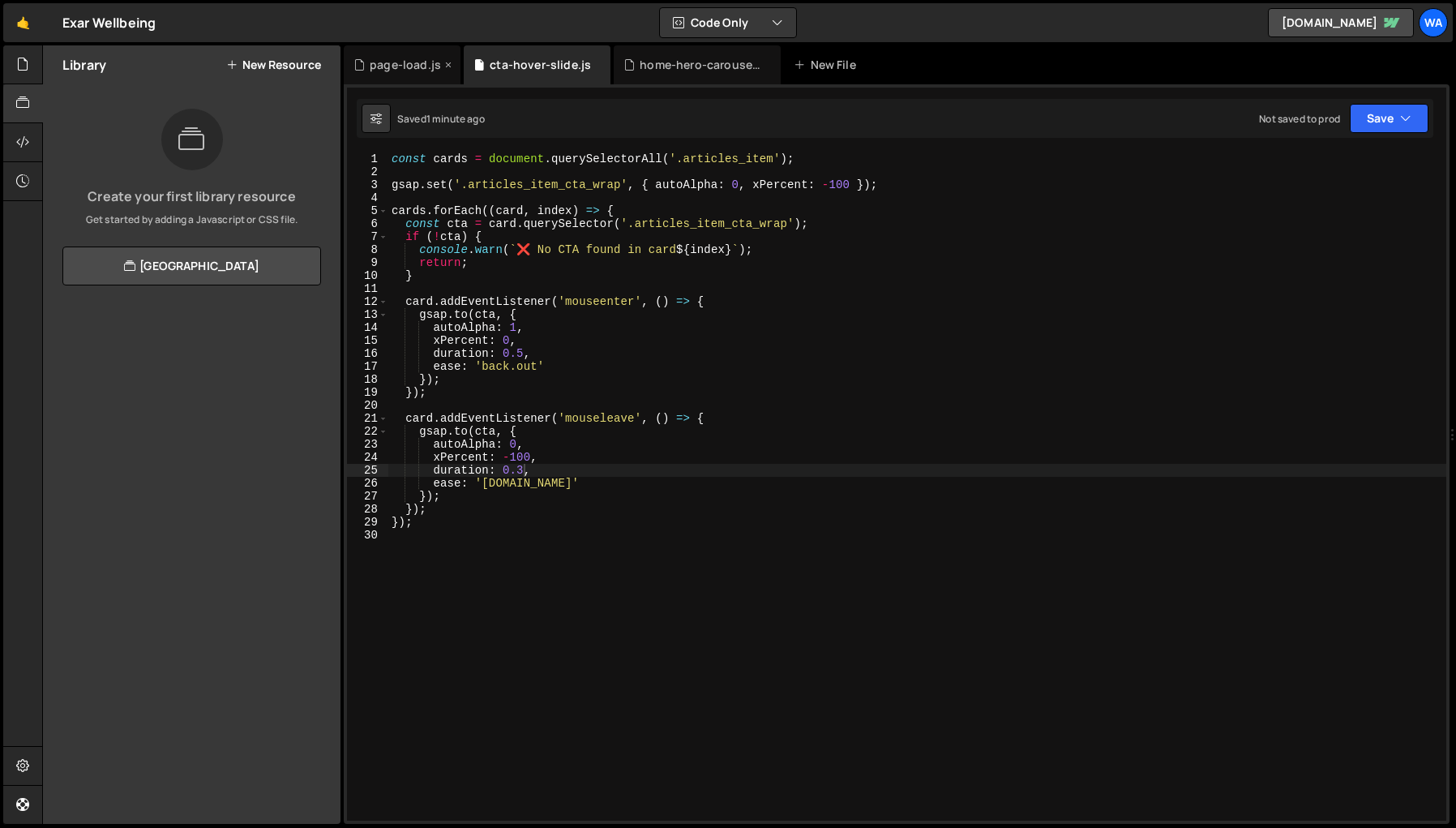
click at [420, 67] on div "page-load.js" at bounding box center [405, 65] width 72 height 17
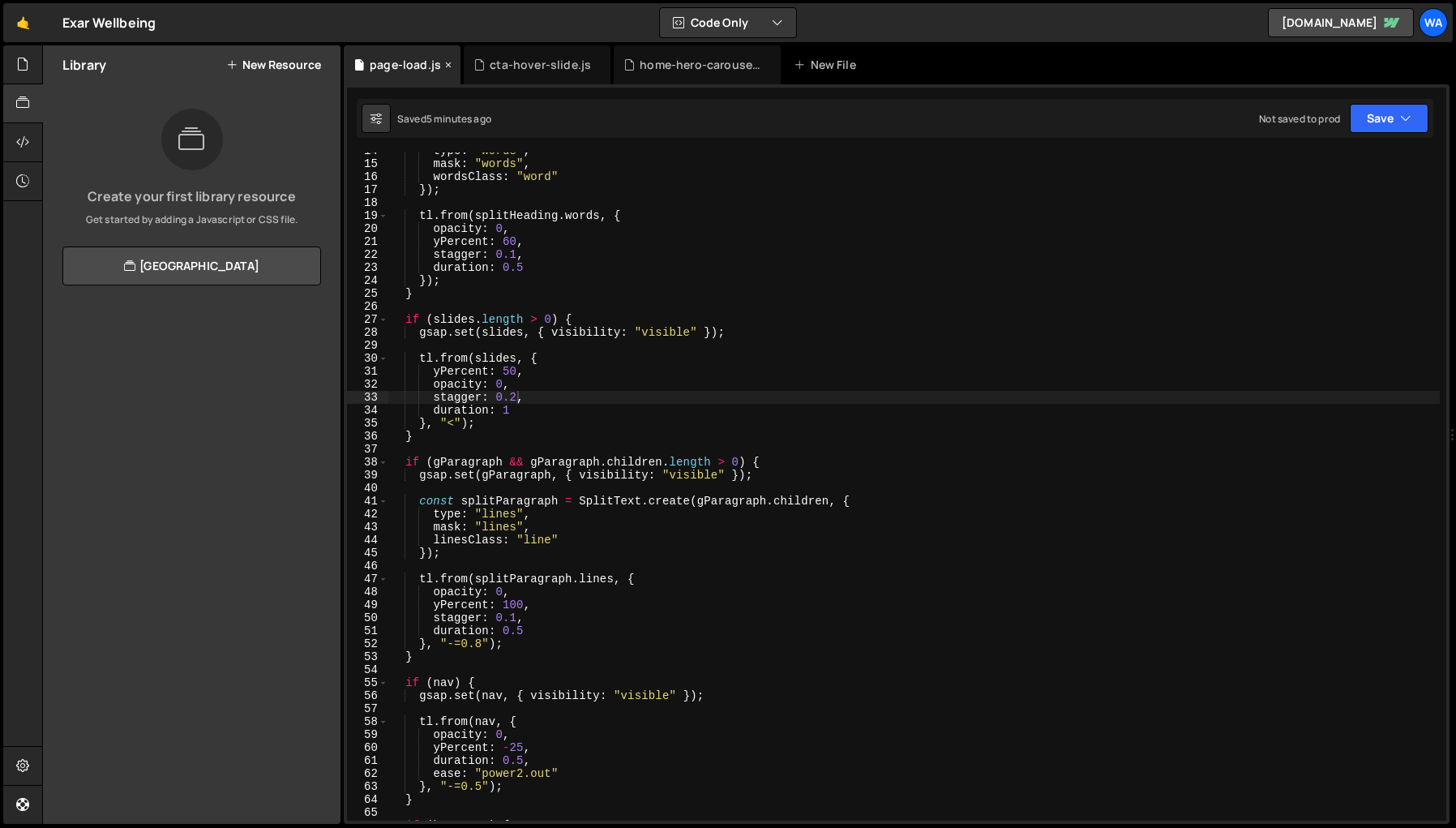
scroll to position [347, 0]
click at [691, 68] on div "home-hero-carousel.js" at bounding box center [700, 65] width 122 height 17
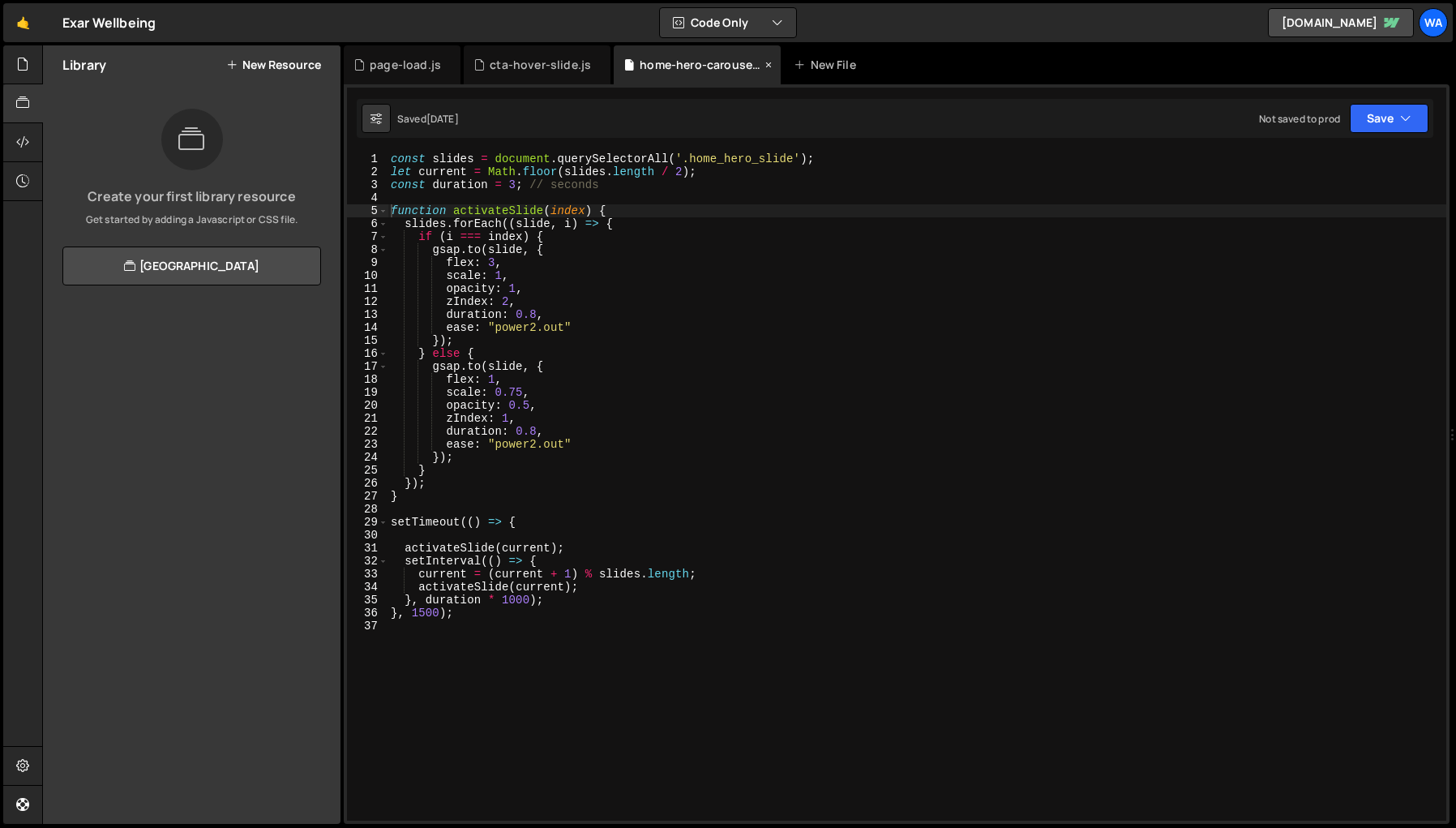
scroll to position [483, 0]
click at [382, 65] on div "page-load.js" at bounding box center [405, 65] width 72 height 17
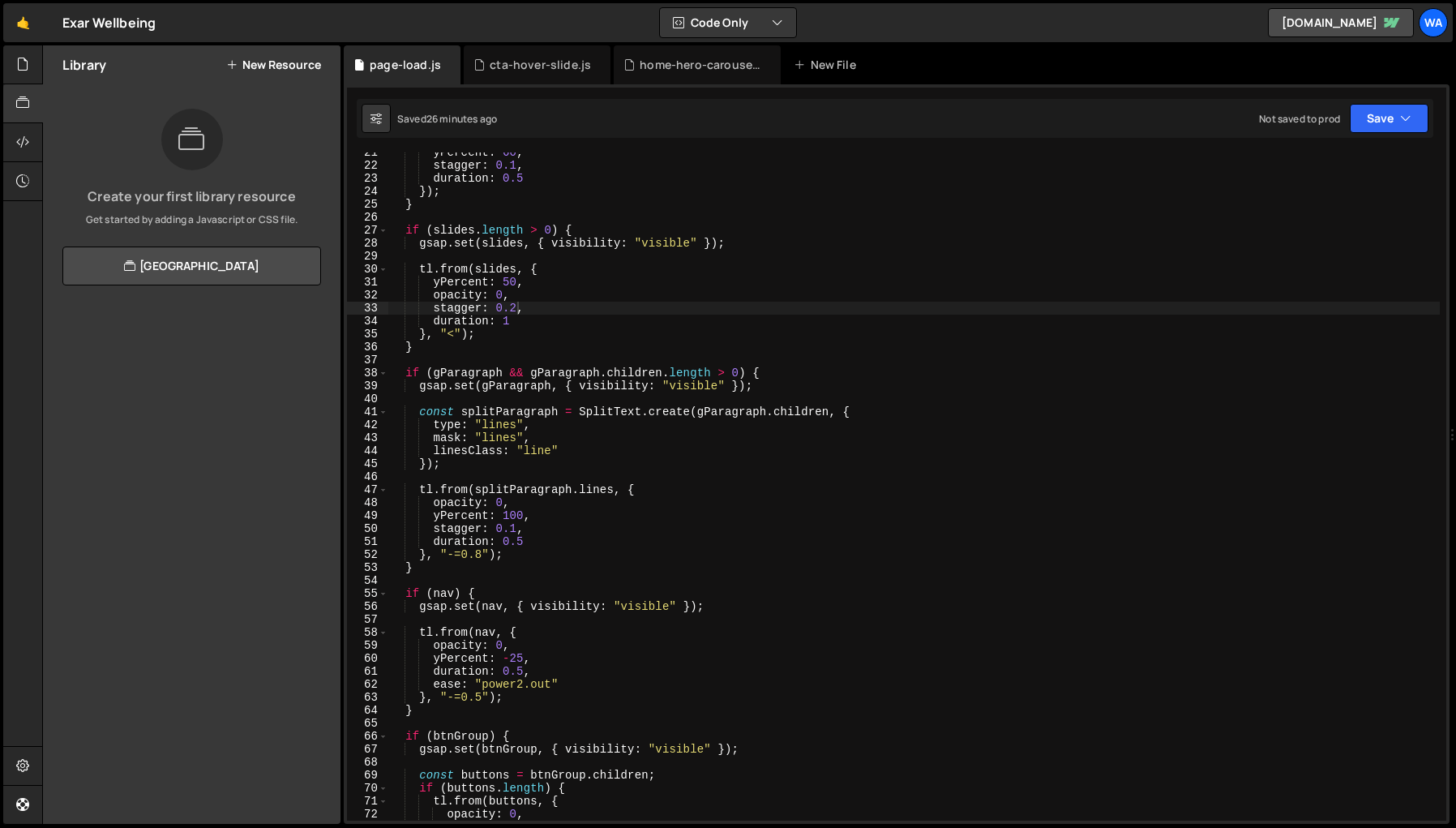
scroll to position [0, 0]
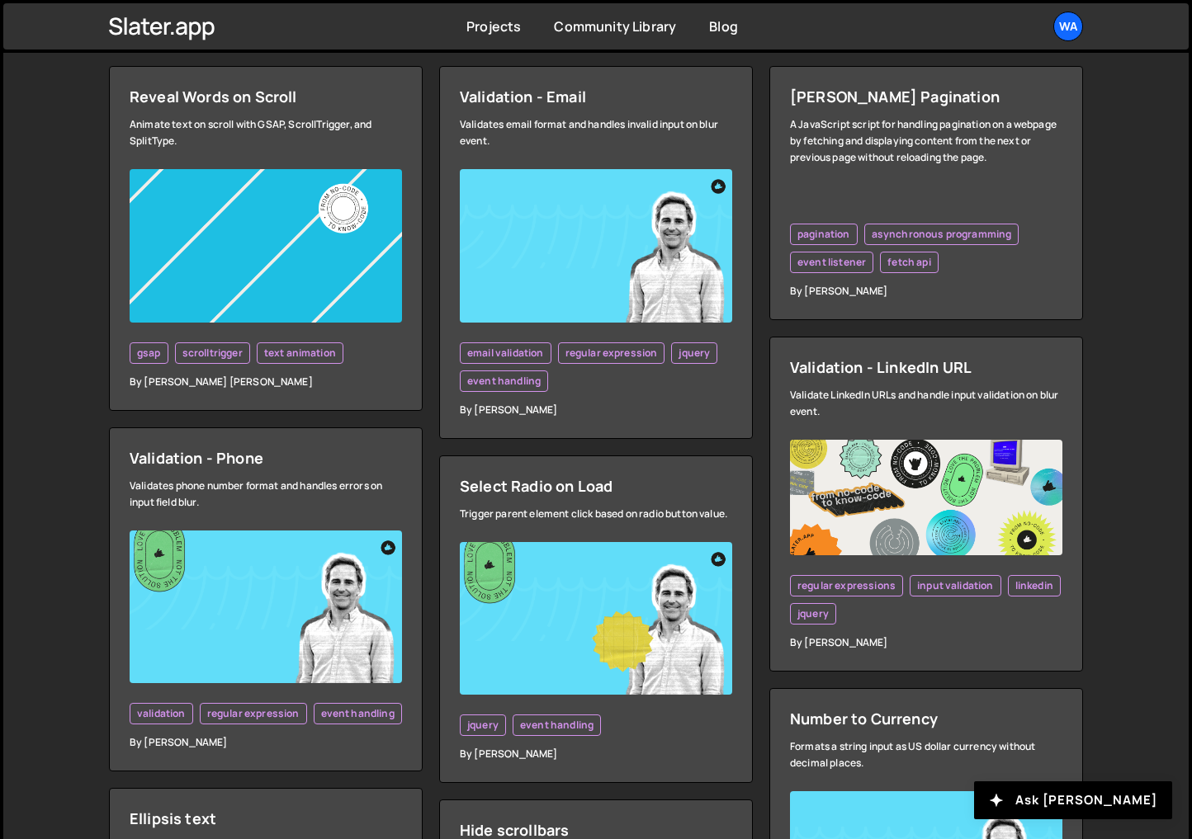
scroll to position [546, 0]
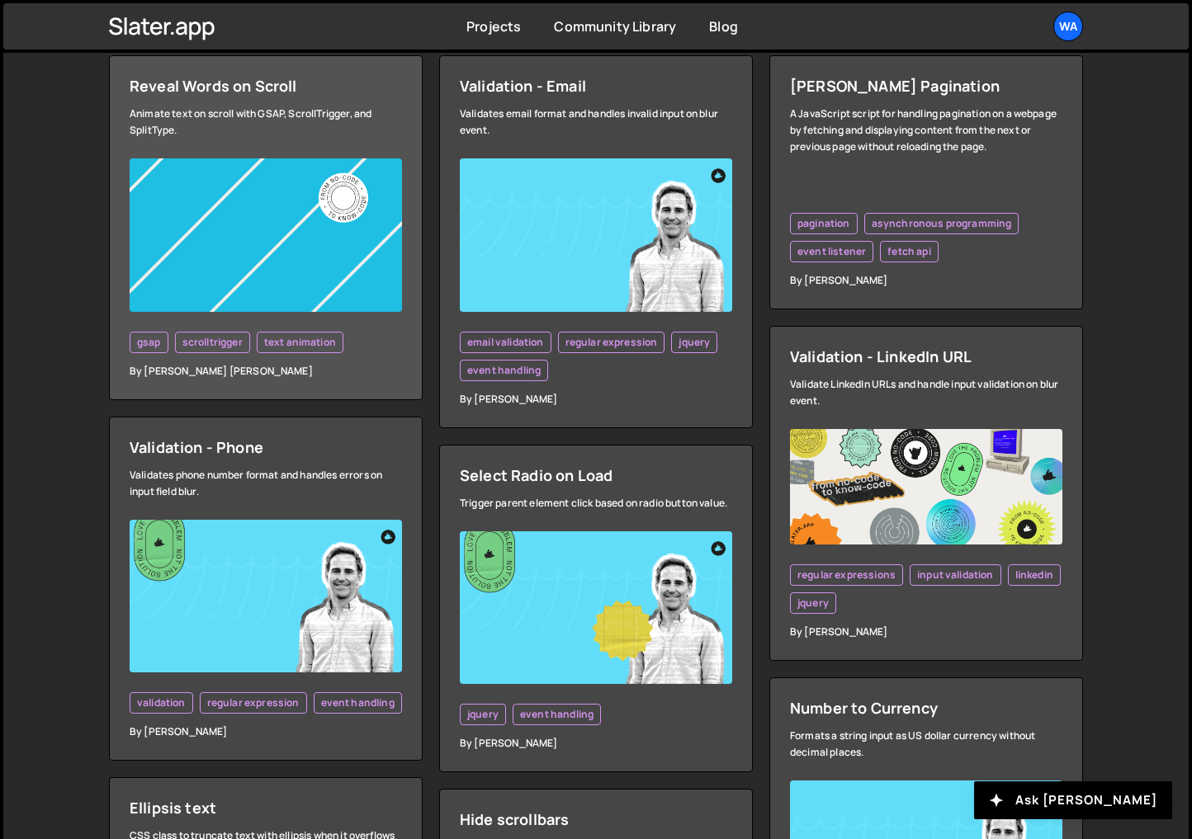
click at [333, 231] on img at bounding box center [266, 234] width 272 height 153
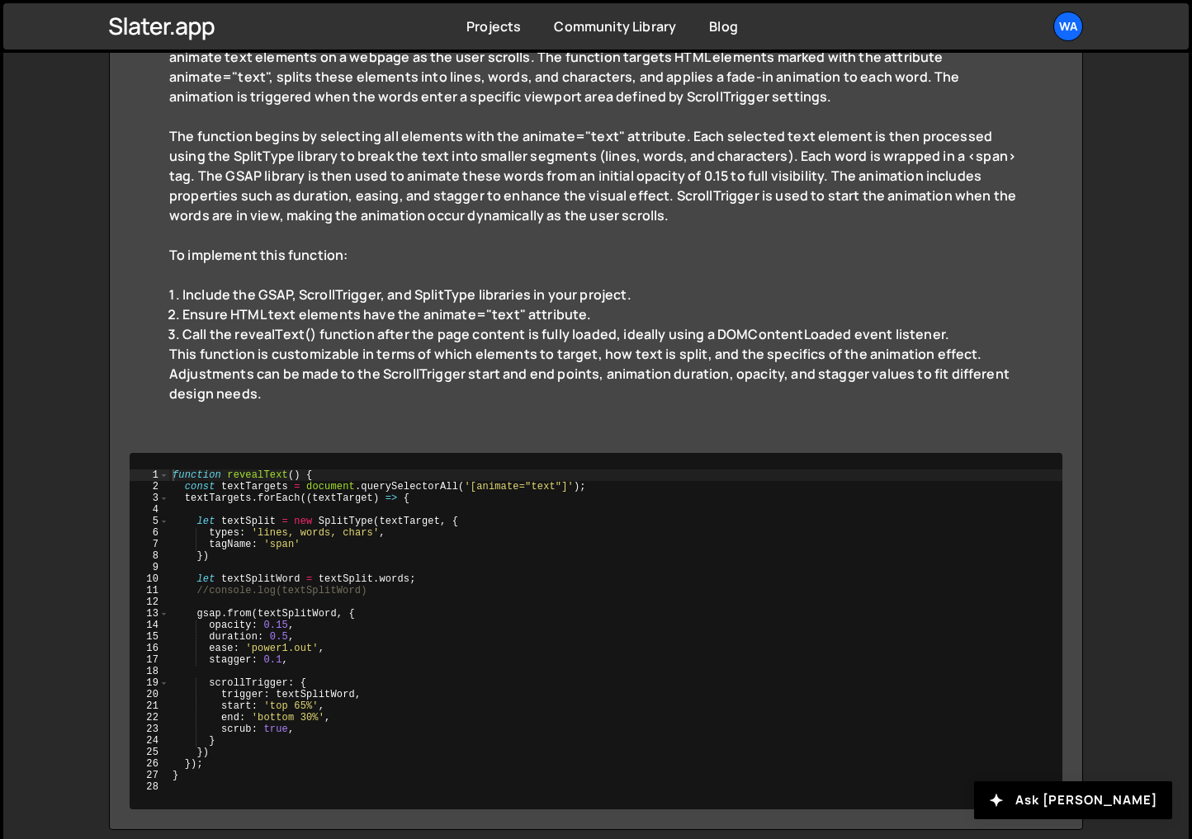
scroll to position [523, 0]
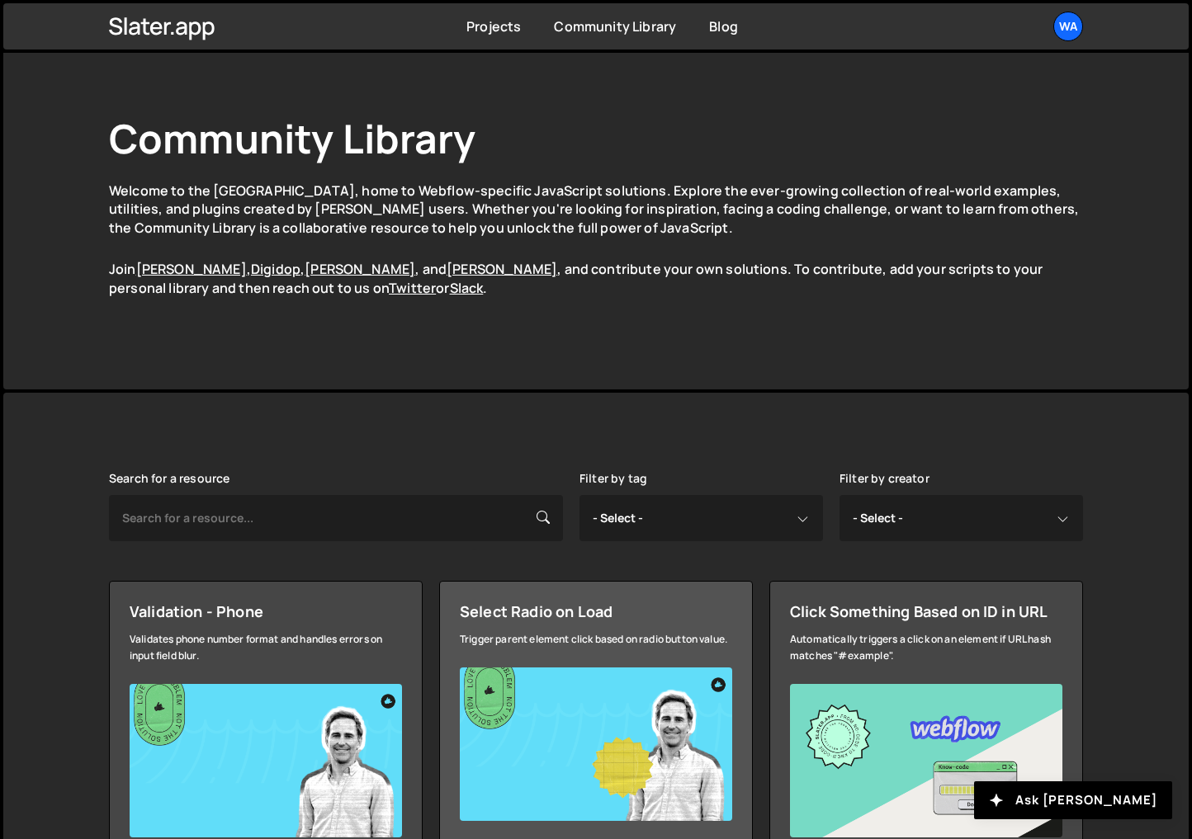
scroll to position [266, 0]
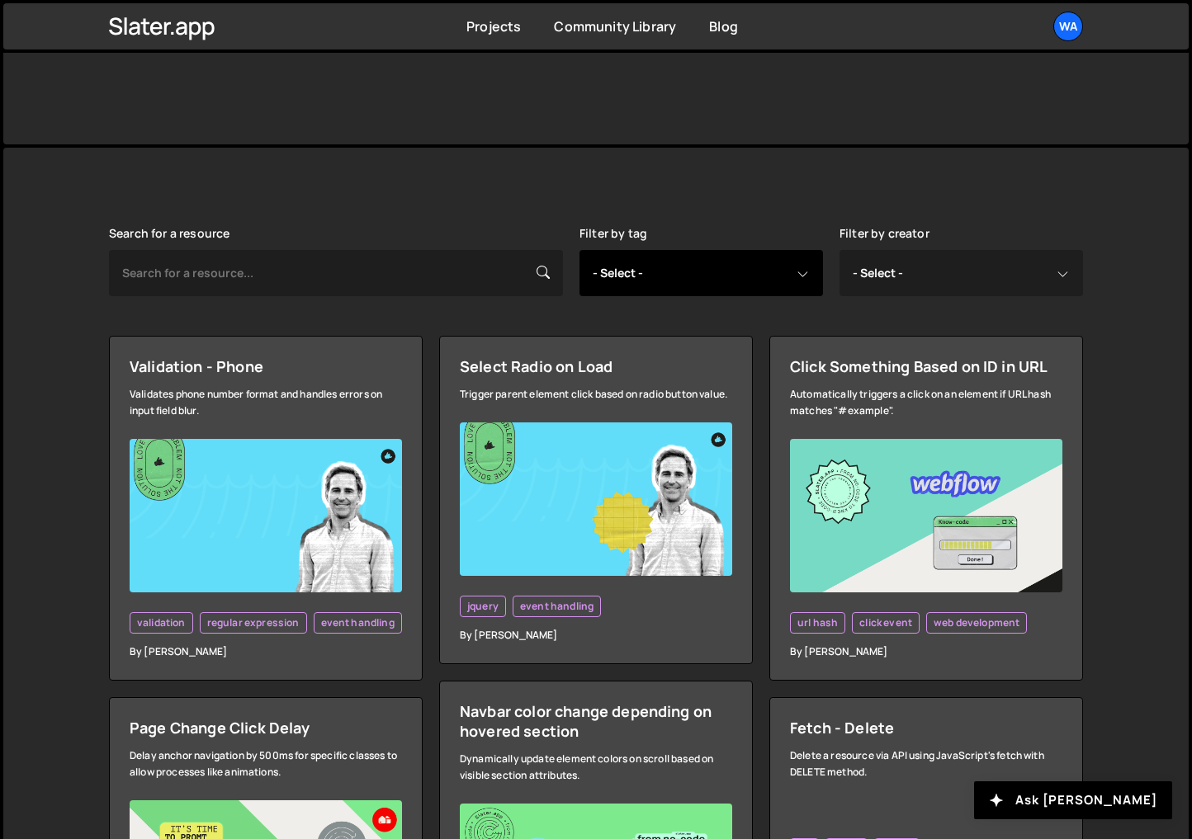
click at [789, 270] on select "- Select - all resources ::selection api american flag animation array filterin…" at bounding box center [700, 273] width 243 height 46
click at [579, 250] on select "- Select - all resources ::selection api american flag animation array filterin…" at bounding box center [700, 273] width 243 height 46
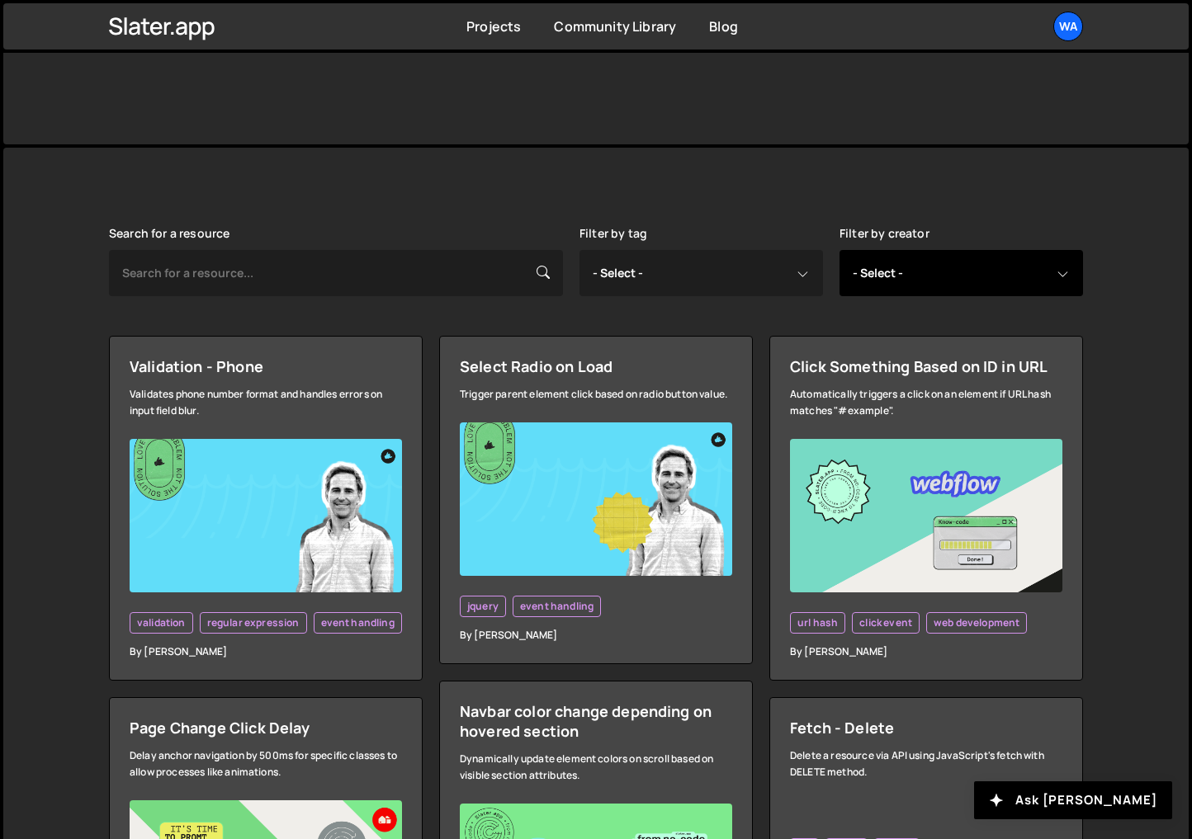
click at [1046, 275] on select "- Select - all resources [PERSON_NAME] [PERSON_NAME] Digipop Green [PERSON_NAME…" at bounding box center [960, 273] width 243 height 46
select select "Corey"
click at [839, 250] on select "- Select - all resources [PERSON_NAME] [PERSON_NAME] Digipop Green [PERSON_NAME…" at bounding box center [960, 273] width 243 height 46
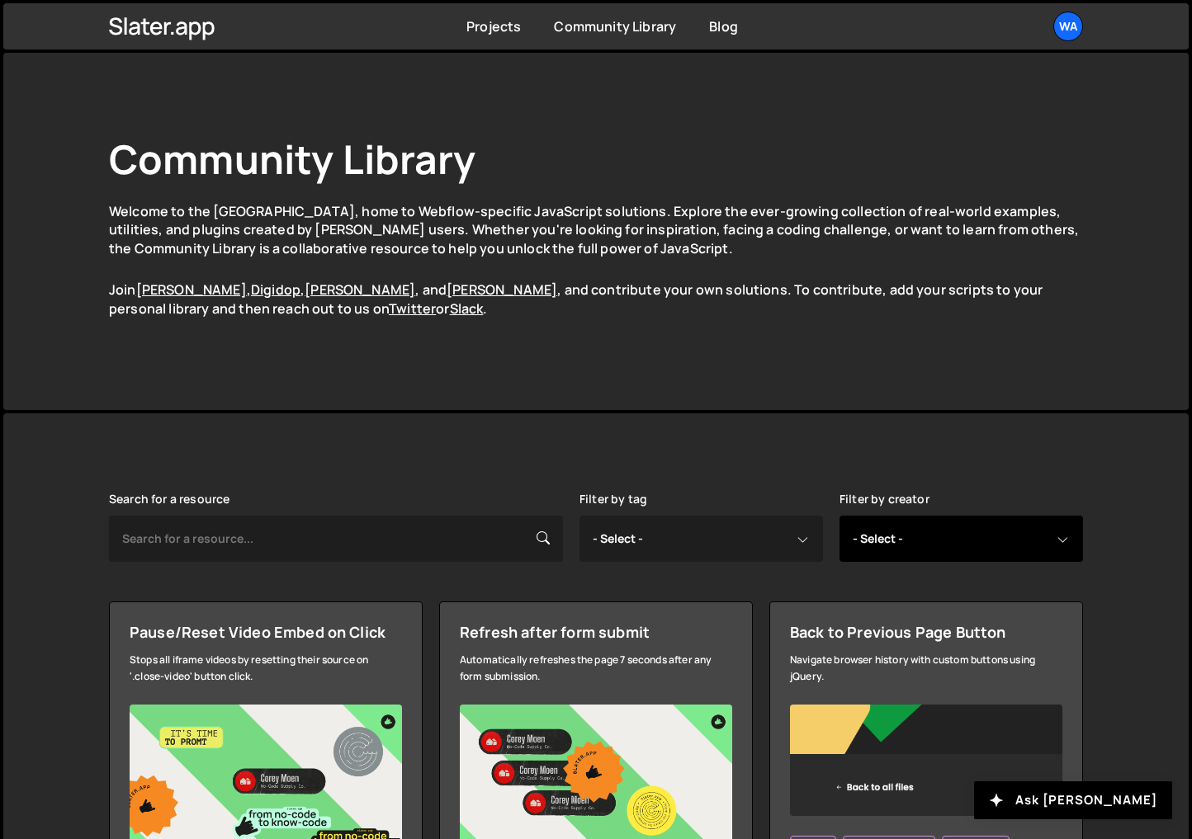
click at [1065, 540] on select "- Select - all resources Andrea Morgan Corey Moen Digipop Green Malan Jared Mal…" at bounding box center [960, 539] width 243 height 46
select select "Web"
click at [839, 516] on select "- Select - all resources Andrea Morgan Corey Moen Digipop Green Malan Jared Mal…" at bounding box center [960, 539] width 243 height 46
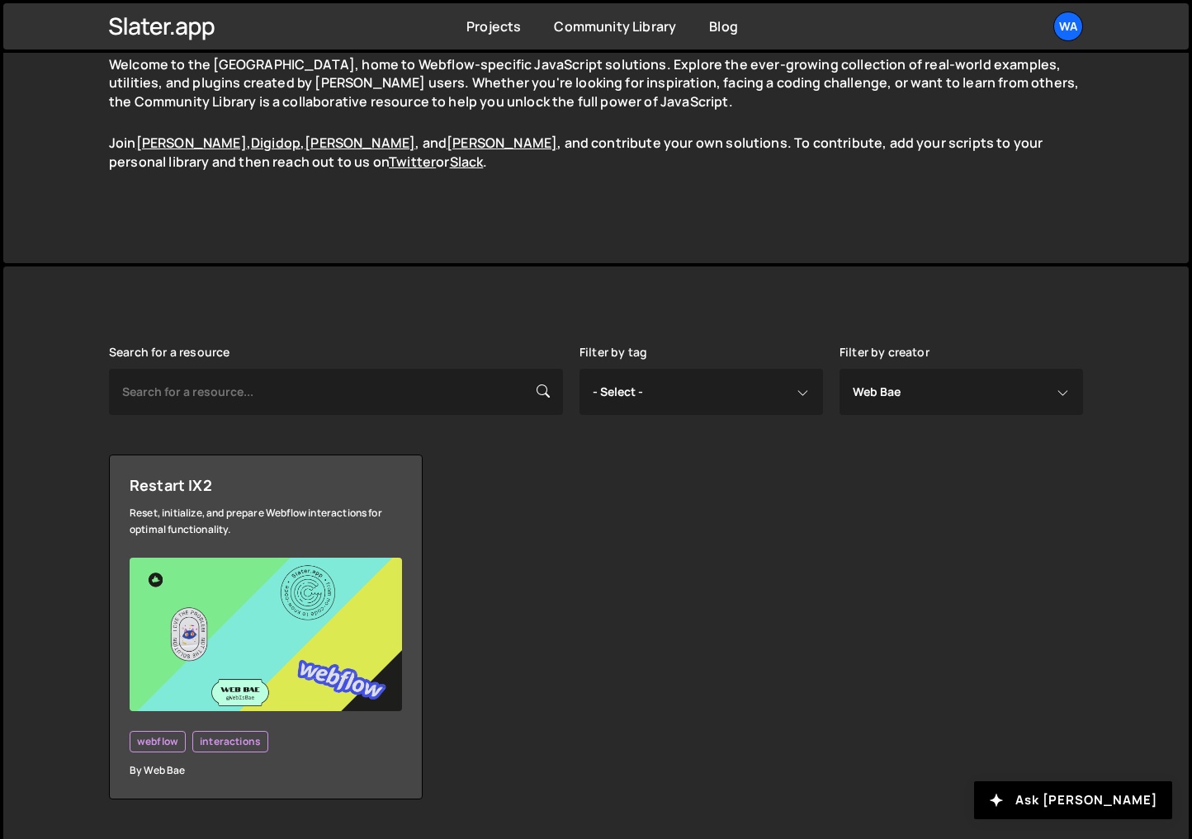
scroll to position [168, 0]
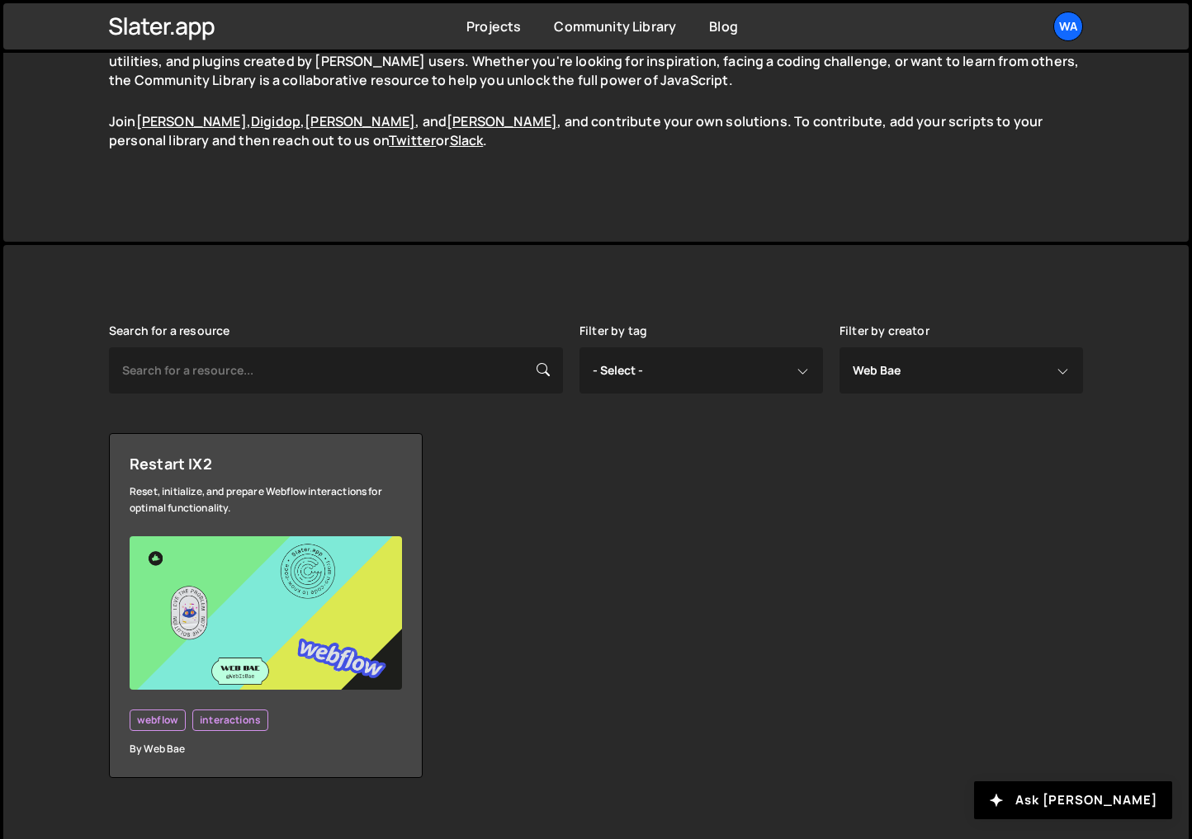
click at [1045, 374] on select "- Select - all resources [PERSON_NAME] [PERSON_NAME] Digipop Green [PERSON_NAME…" at bounding box center [960, 370] width 243 height 46
select select "[PERSON_NAME]"
click at [839, 347] on select "- Select - all resources [PERSON_NAME] [PERSON_NAME] Digipop Green [PERSON_NAME…" at bounding box center [960, 370] width 243 height 46
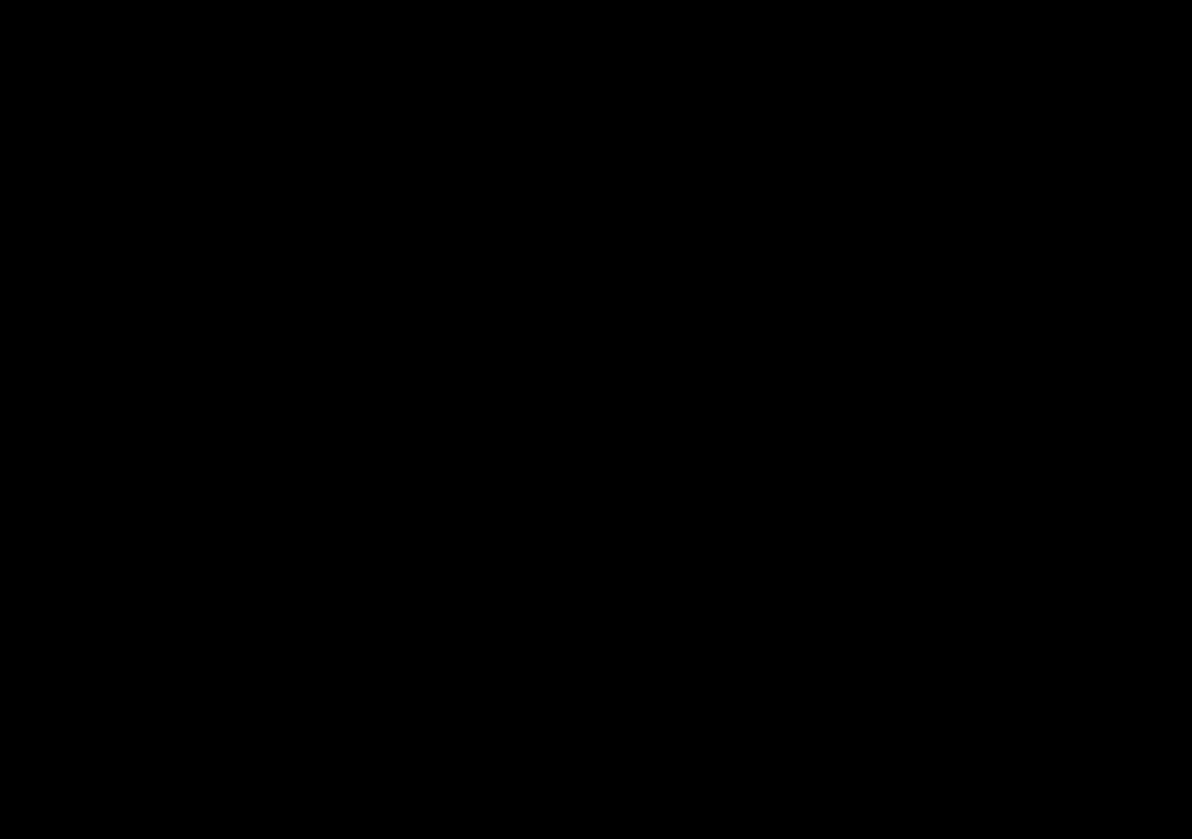
select select
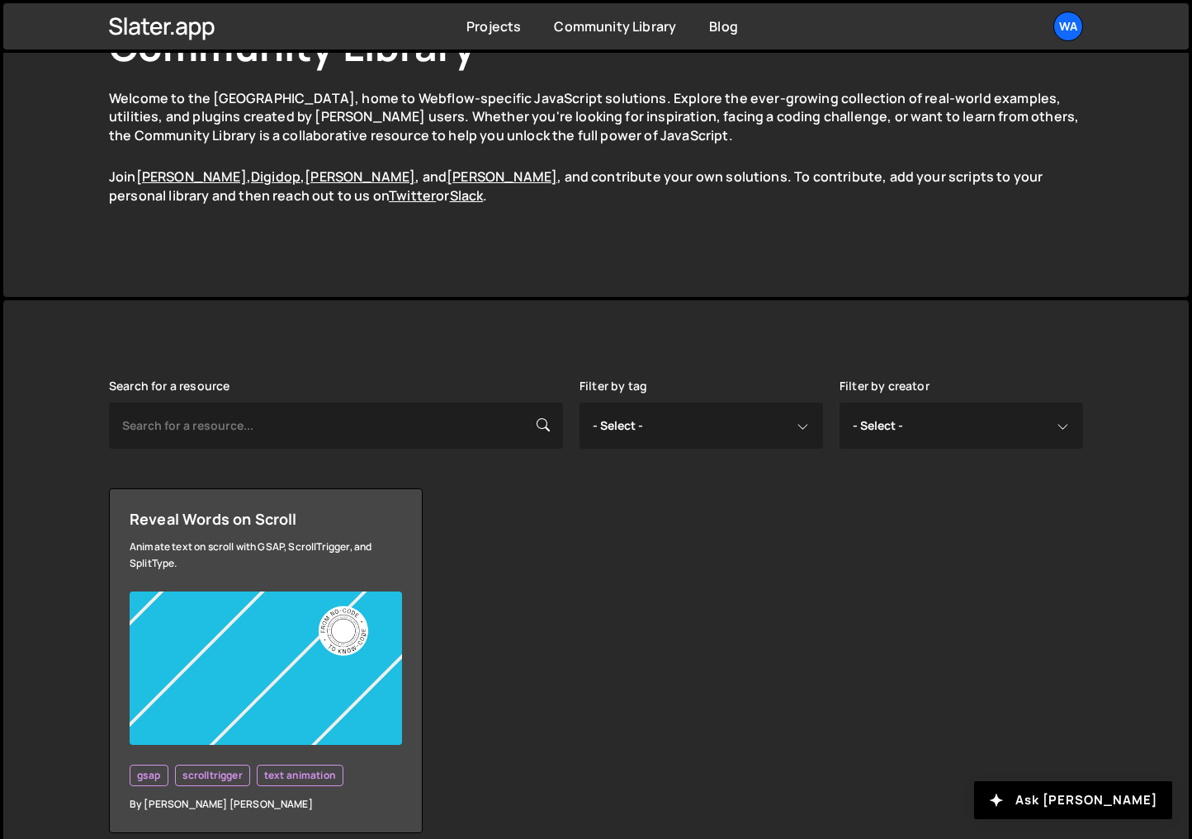
scroll to position [190, 0]
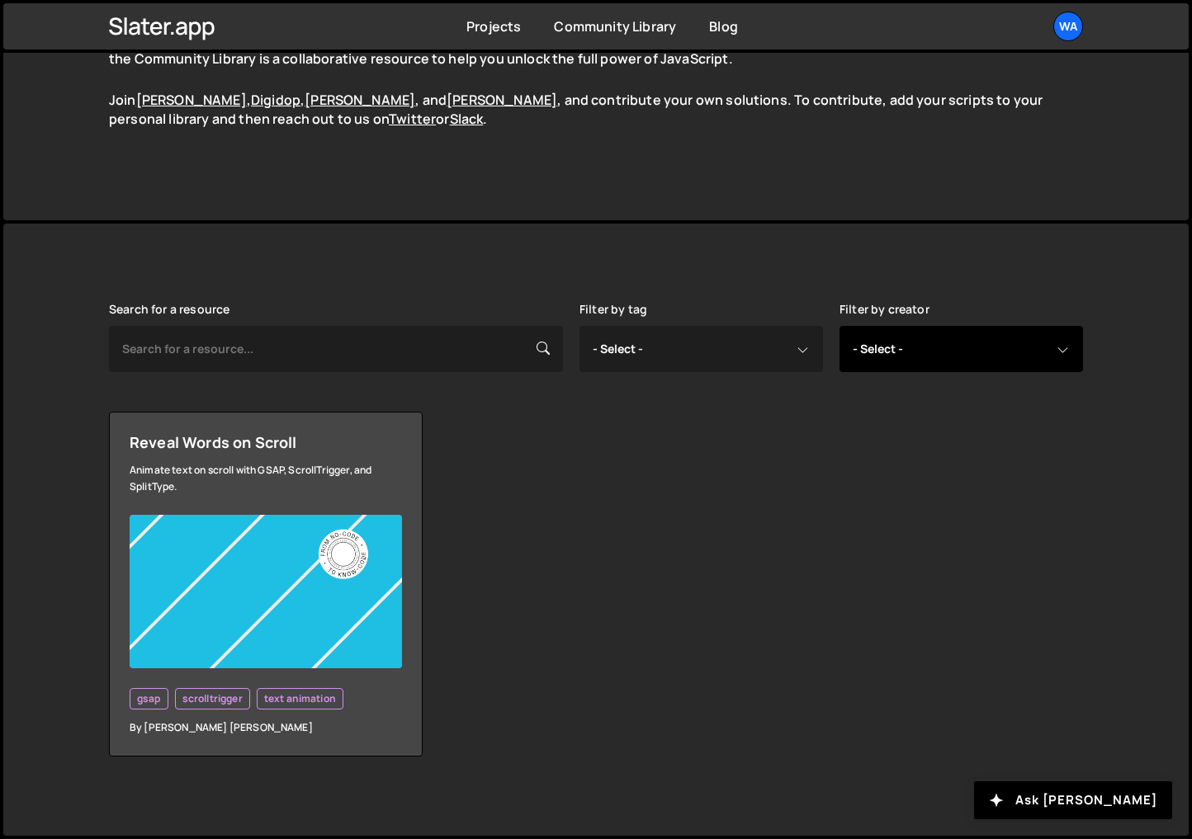
click at [1059, 347] on select "- Select - all resources [PERSON_NAME] [PERSON_NAME] Digipop Green [PERSON_NAME…" at bounding box center [960, 349] width 243 height 46
select select "Miodrag"
click at [839, 326] on select "- Select - all resources [PERSON_NAME] [PERSON_NAME] Digipop Green [PERSON_NAME…" at bounding box center [960, 349] width 243 height 46
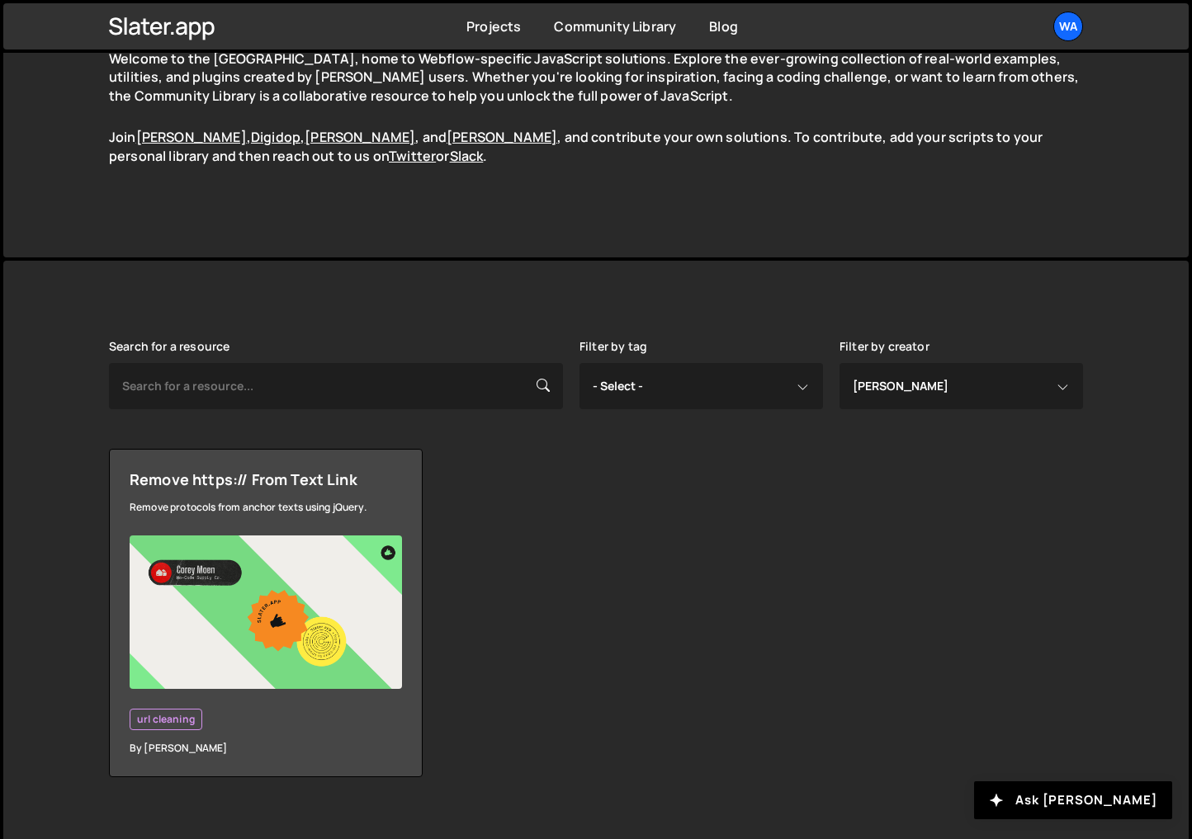
scroll to position [173, 0]
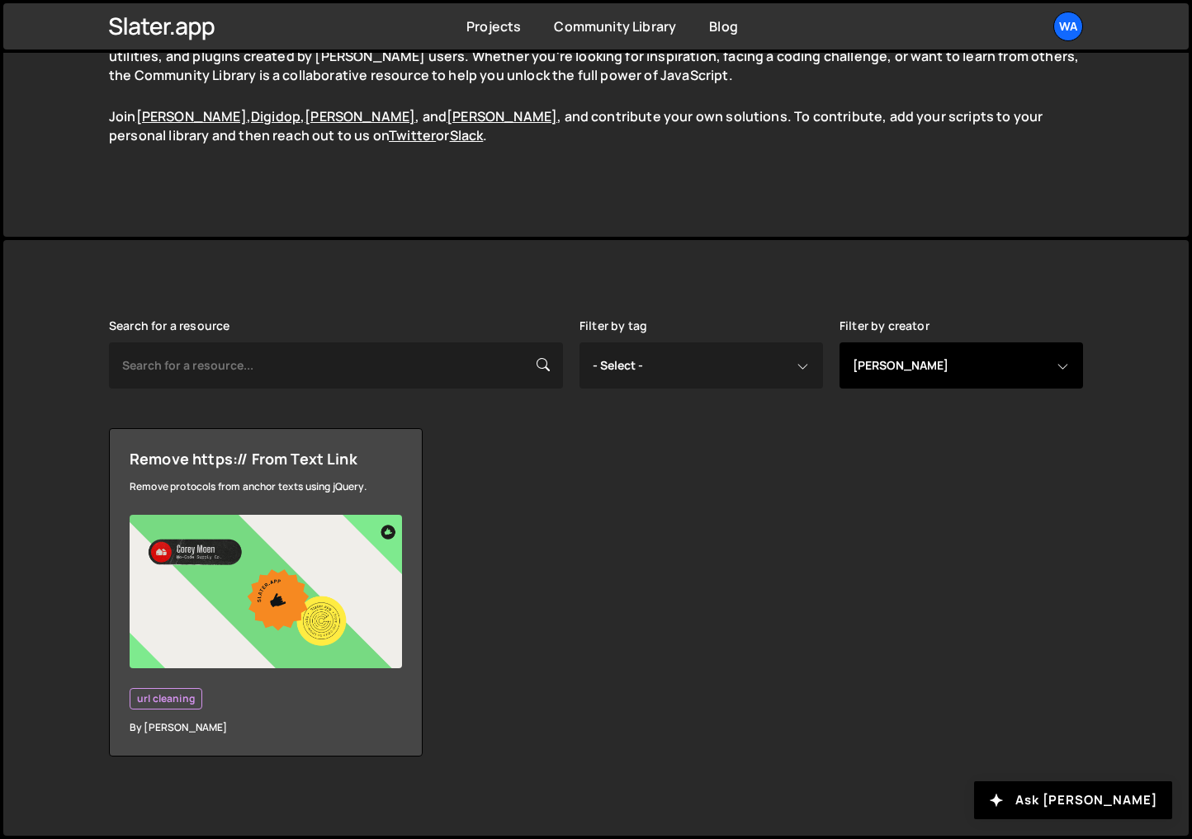
click at [1046, 365] on select "- Select - all resources Andrea Morgan Corey Moen Digipop Green Malan Jared Mal…" at bounding box center [960, 365] width 243 height 46
select select "[PERSON_NAME]"
click at [839, 342] on select "- Select - all resources Andrea Morgan Corey Moen Digipop Green Malan Jared Mal…" at bounding box center [960, 365] width 243 height 46
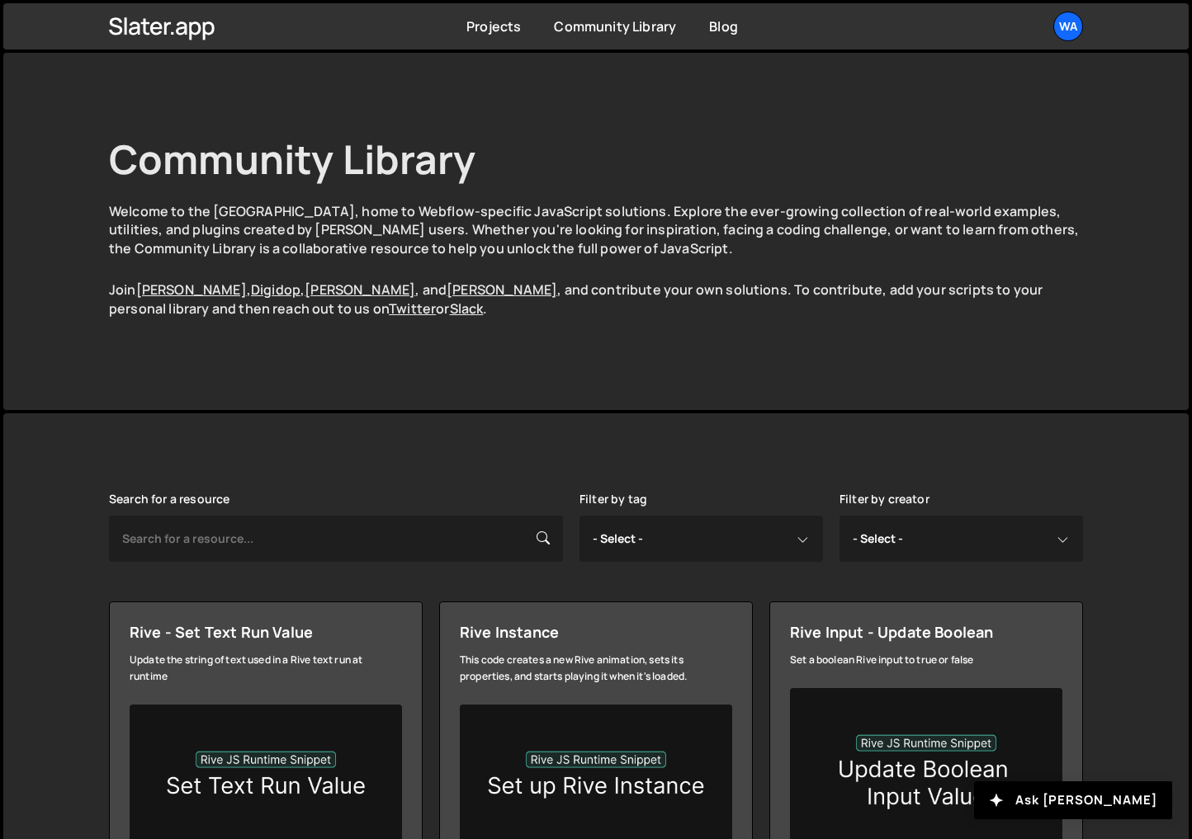
select select "[PERSON_NAME]"
